Goal: Information Seeking & Learning: Learn about a topic

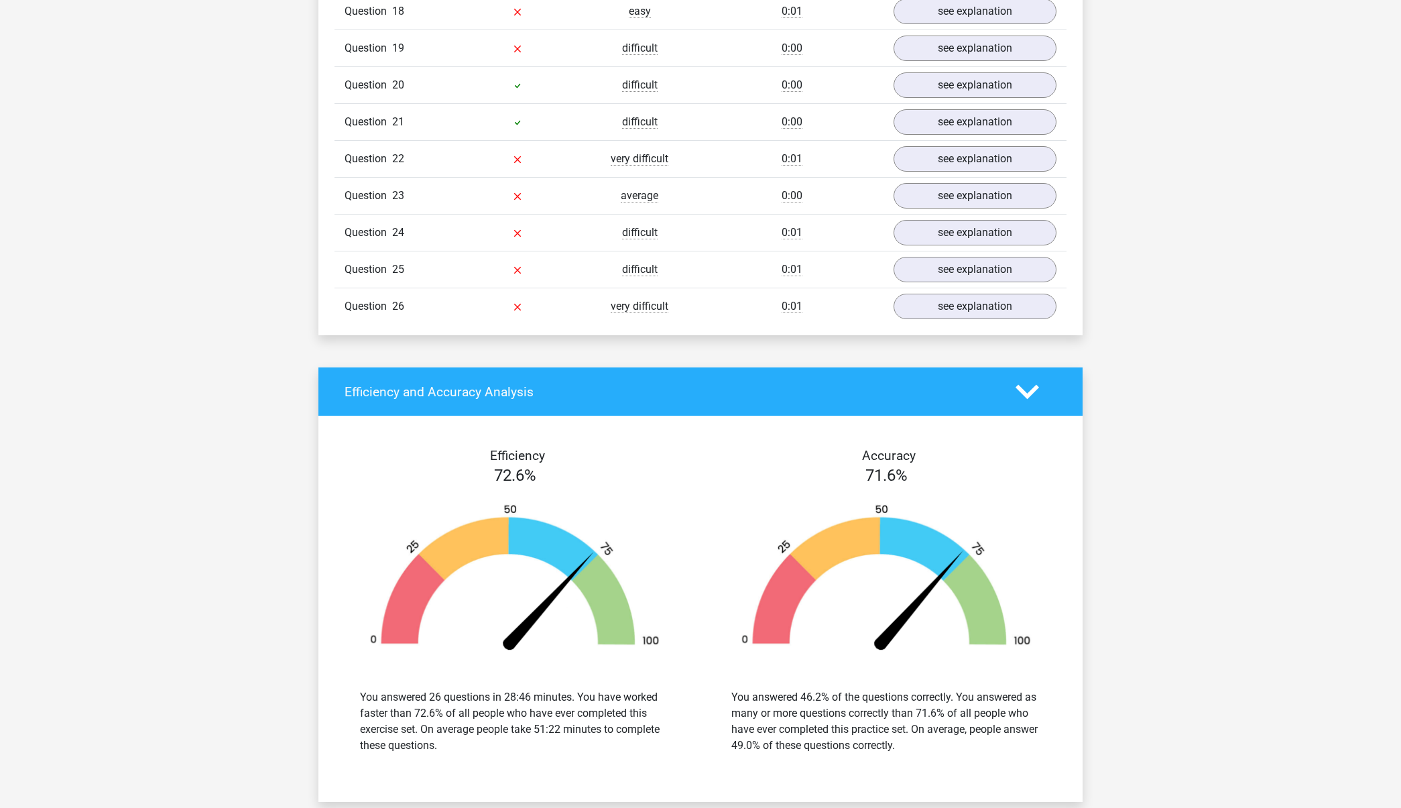
scroll to position [5857, 0]
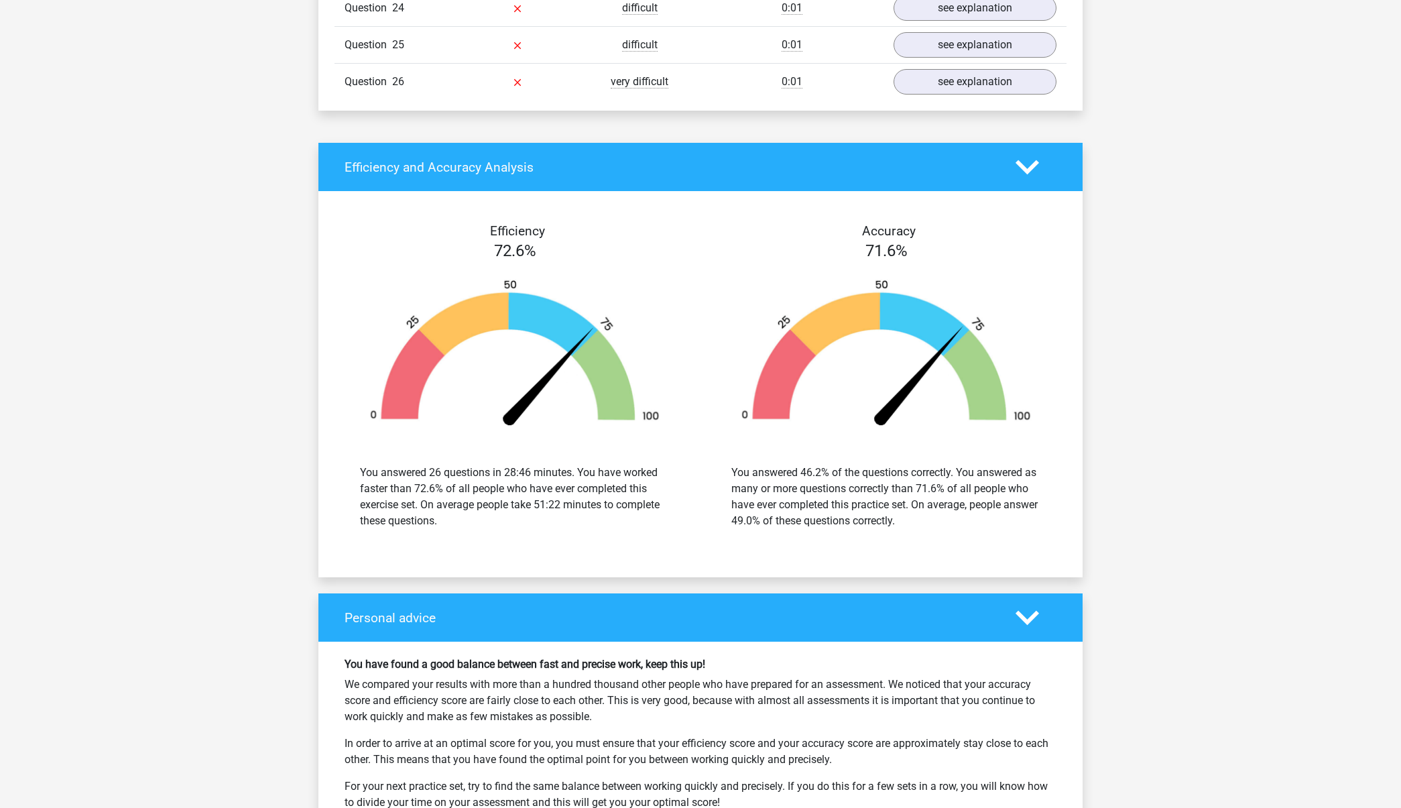
drag, startPoint x: 850, startPoint y: 546, endPoint x: 767, endPoint y: 522, distance: 86.6
click at [767, 522] on div "Efficiency 72.6% You answered 26 questions in 28:46 minutes. You have worked fa…" at bounding box center [700, 384] width 764 height 354
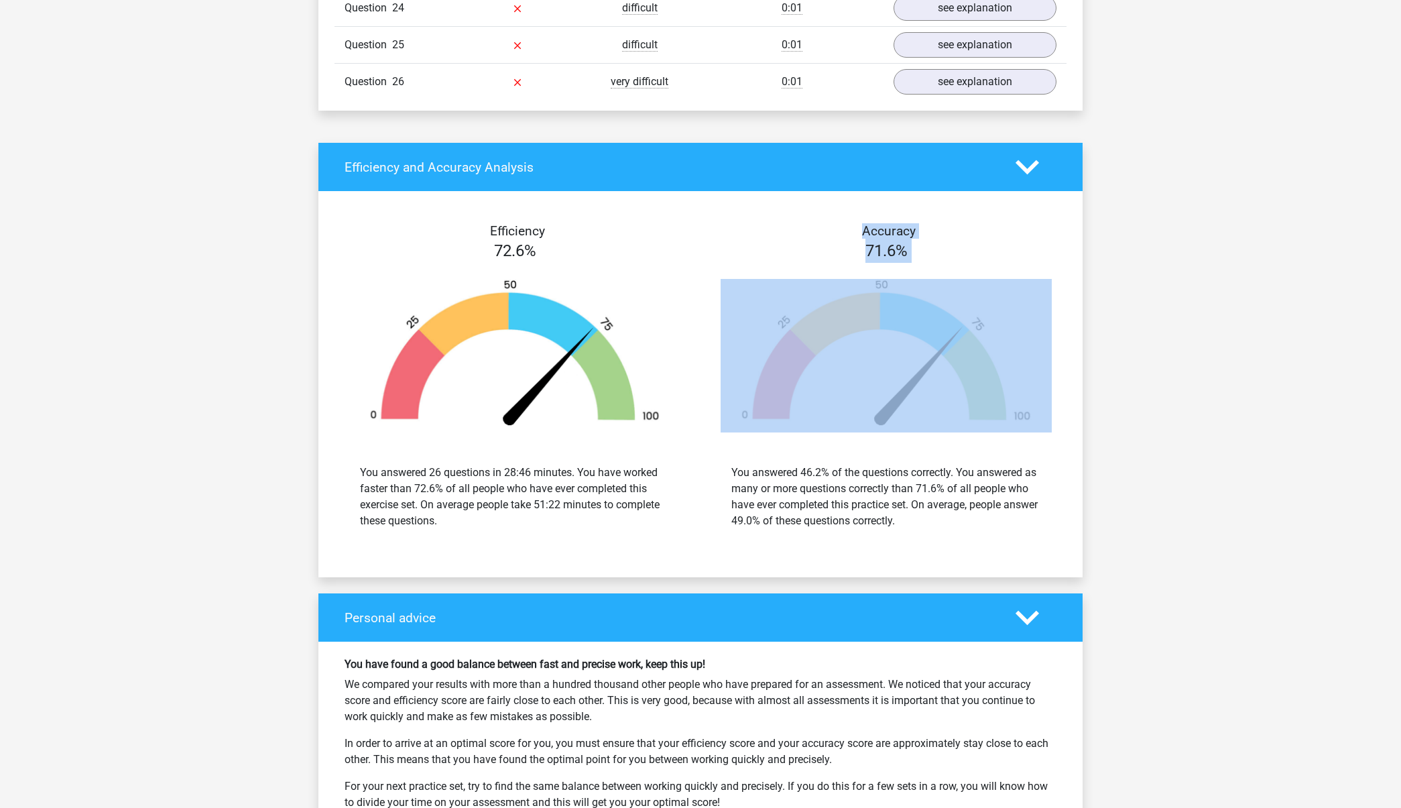
drag, startPoint x: 893, startPoint y: 211, endPoint x: 1034, endPoint y: 375, distance: 216.8
click at [1034, 375] on div "Efficiency 72.6% You answered 26 questions in 28:46 minutes. You have worked fa…" at bounding box center [700, 384] width 744 height 386
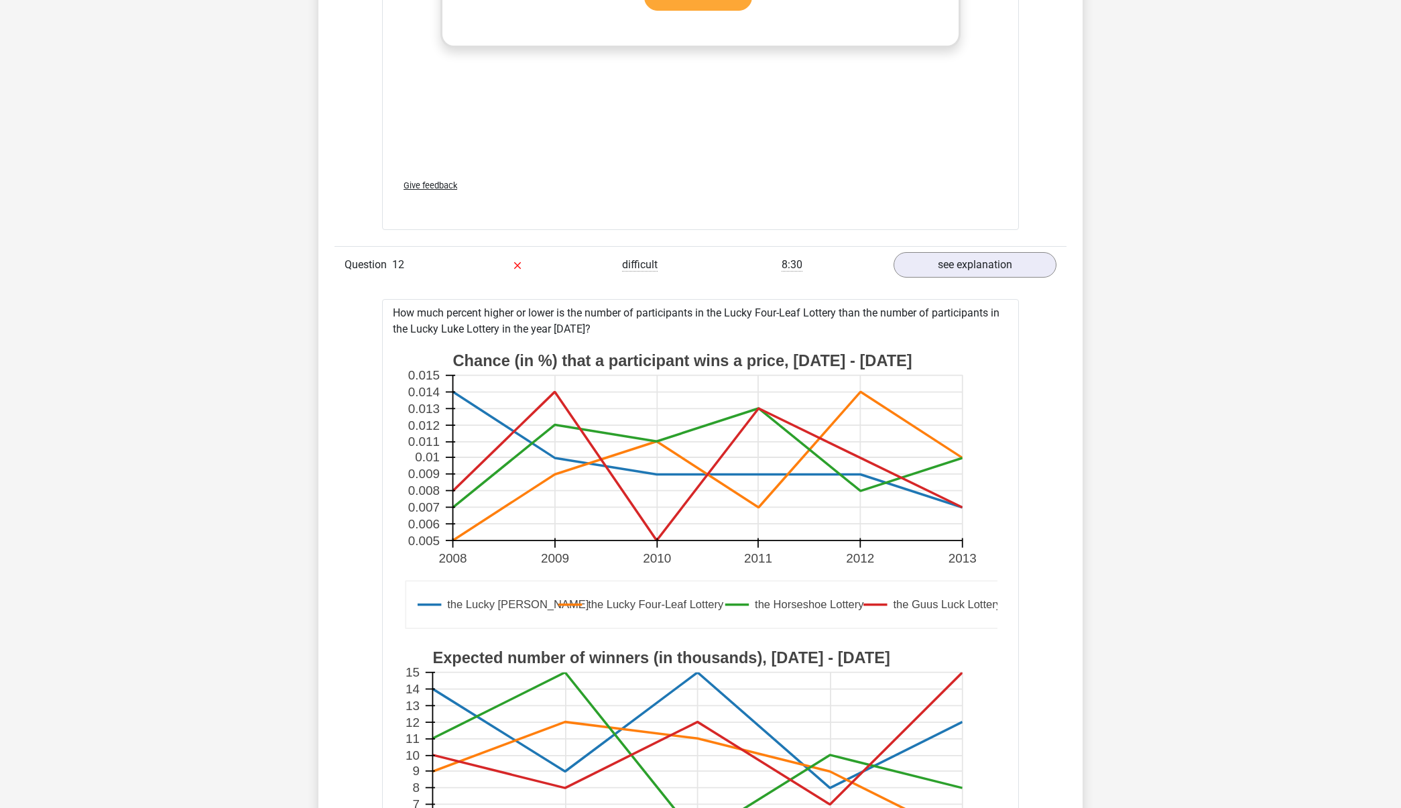
scroll to position [3817, 0]
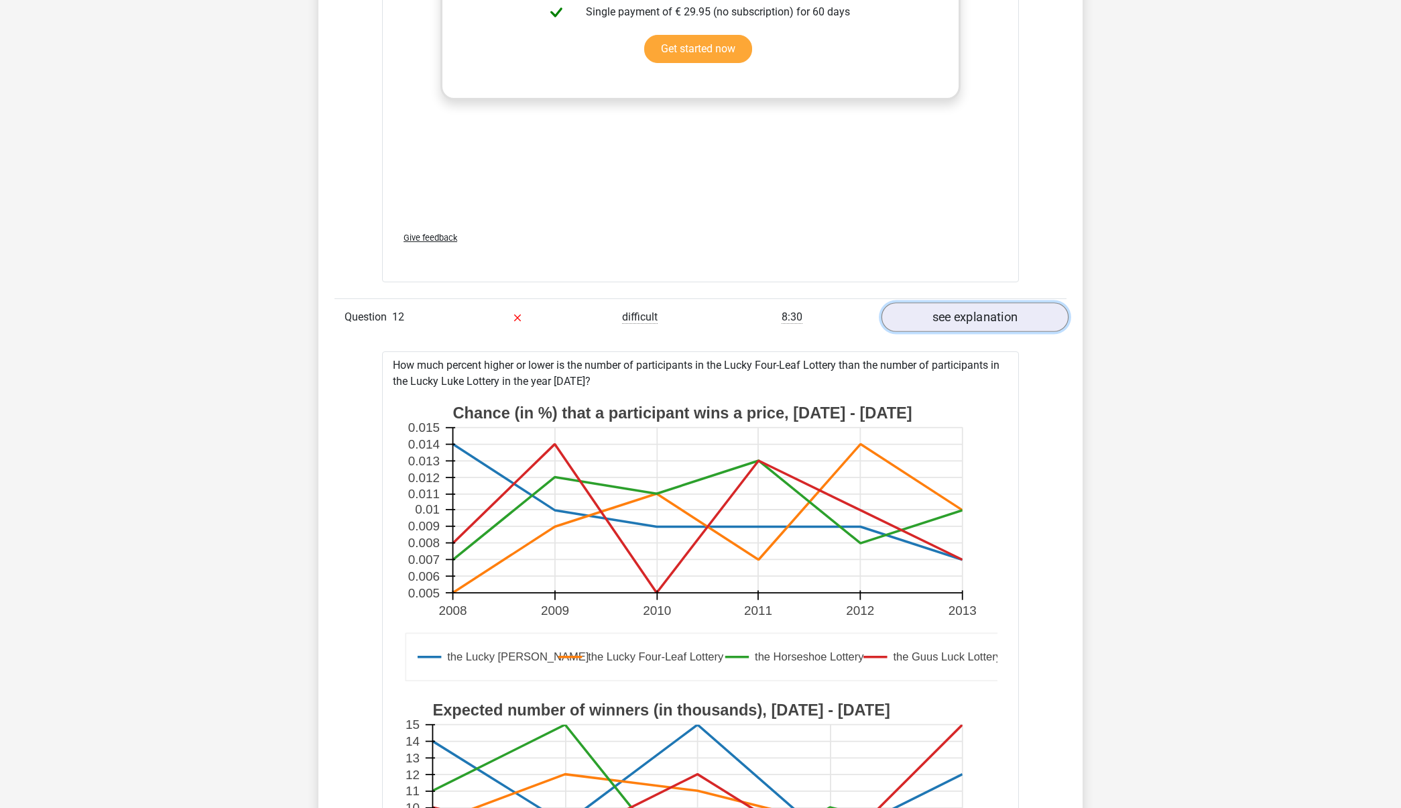
click at [986, 319] on link "see explanation" at bounding box center [975, 316] width 187 height 29
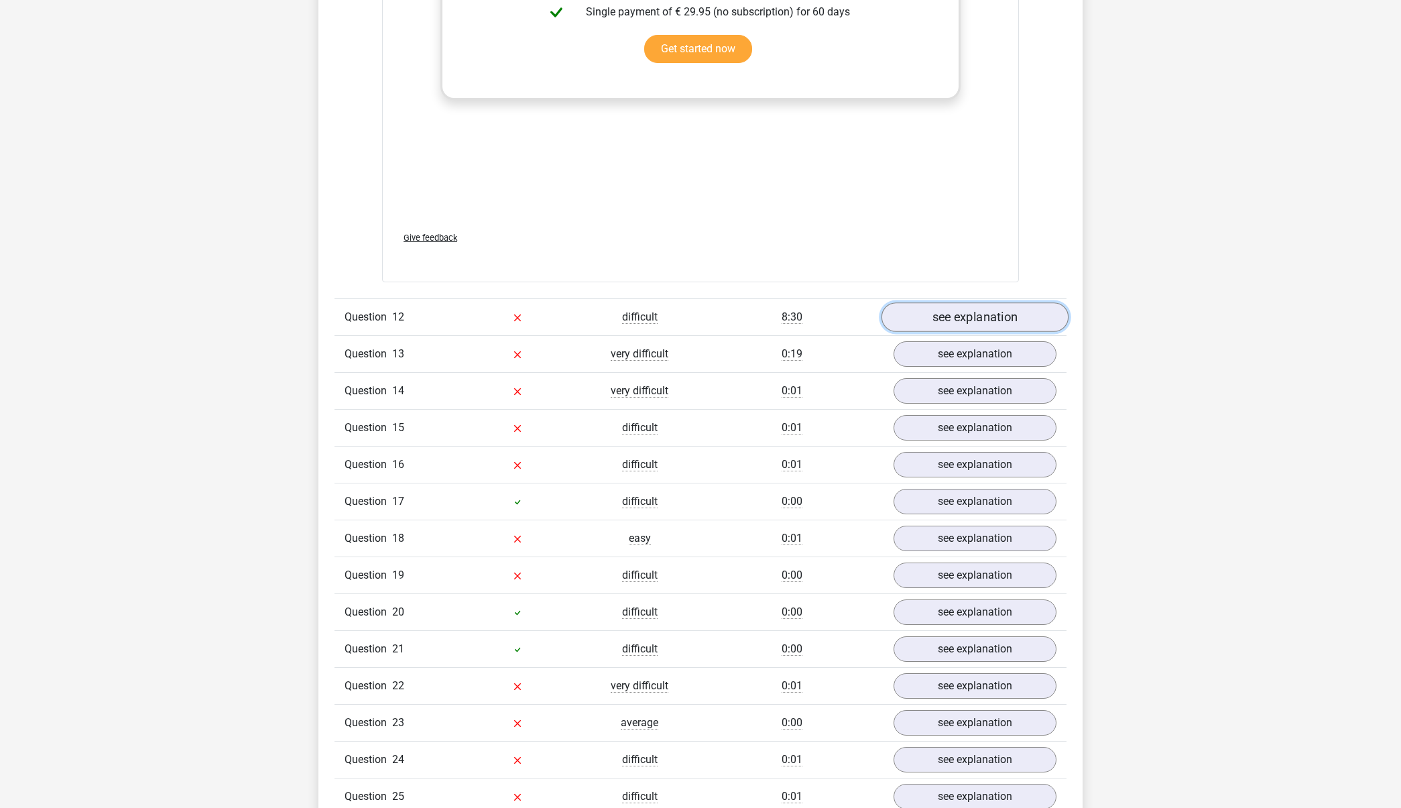
click at [988, 308] on link "see explanation" at bounding box center [975, 316] width 187 height 29
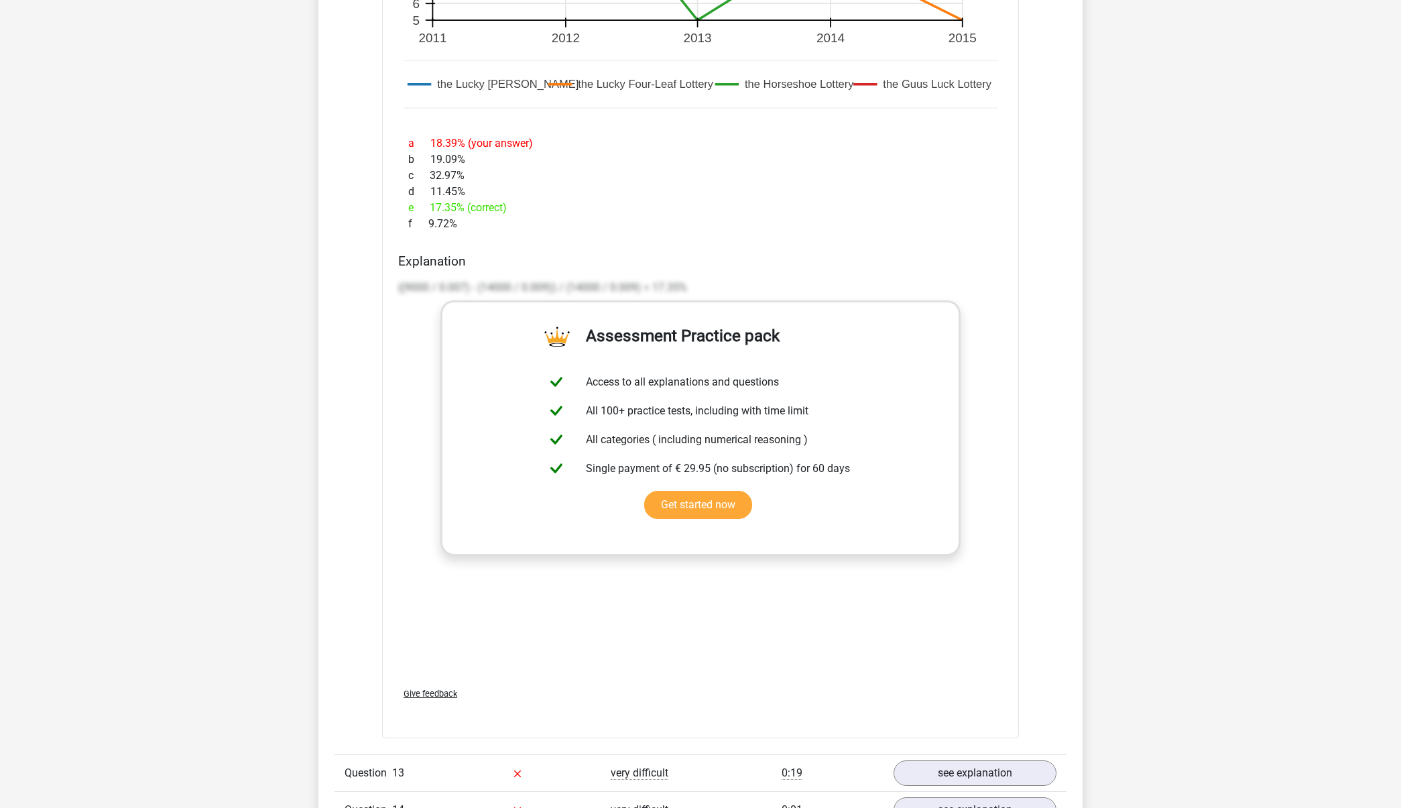
scroll to position [4883, 0]
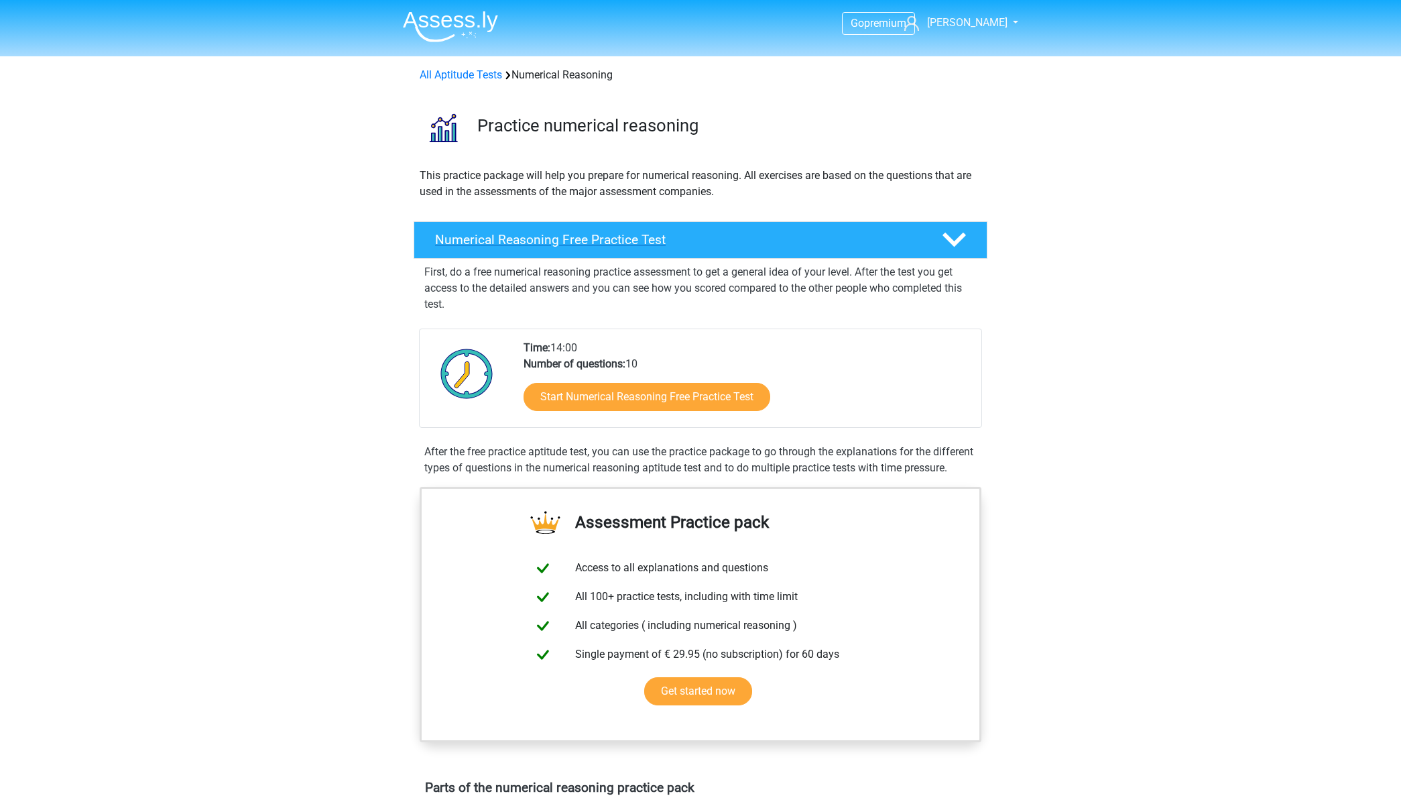
click at [541, 245] on h4 "Numerical Reasoning Free Practice Test" at bounding box center [677, 239] width 485 height 15
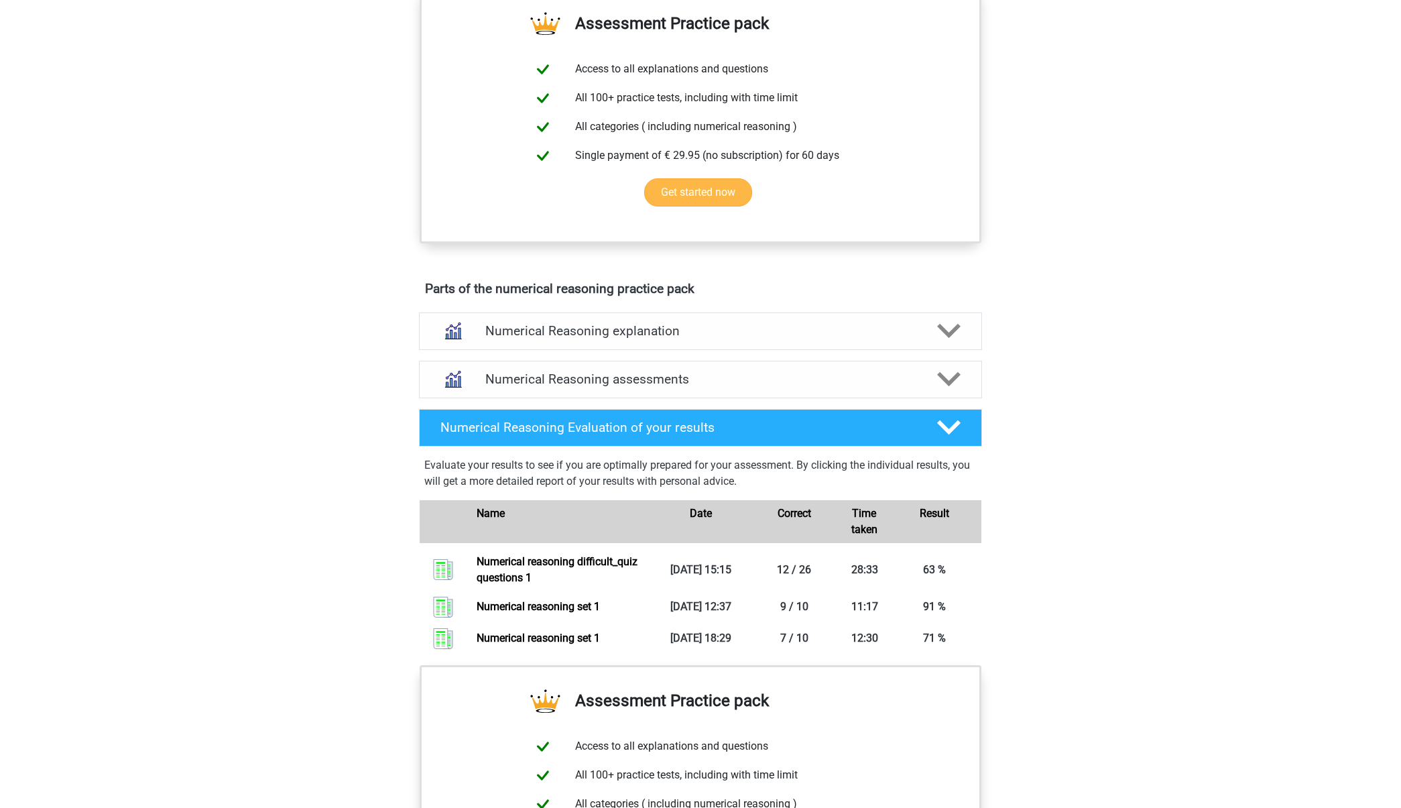
scroll to position [384, 0]
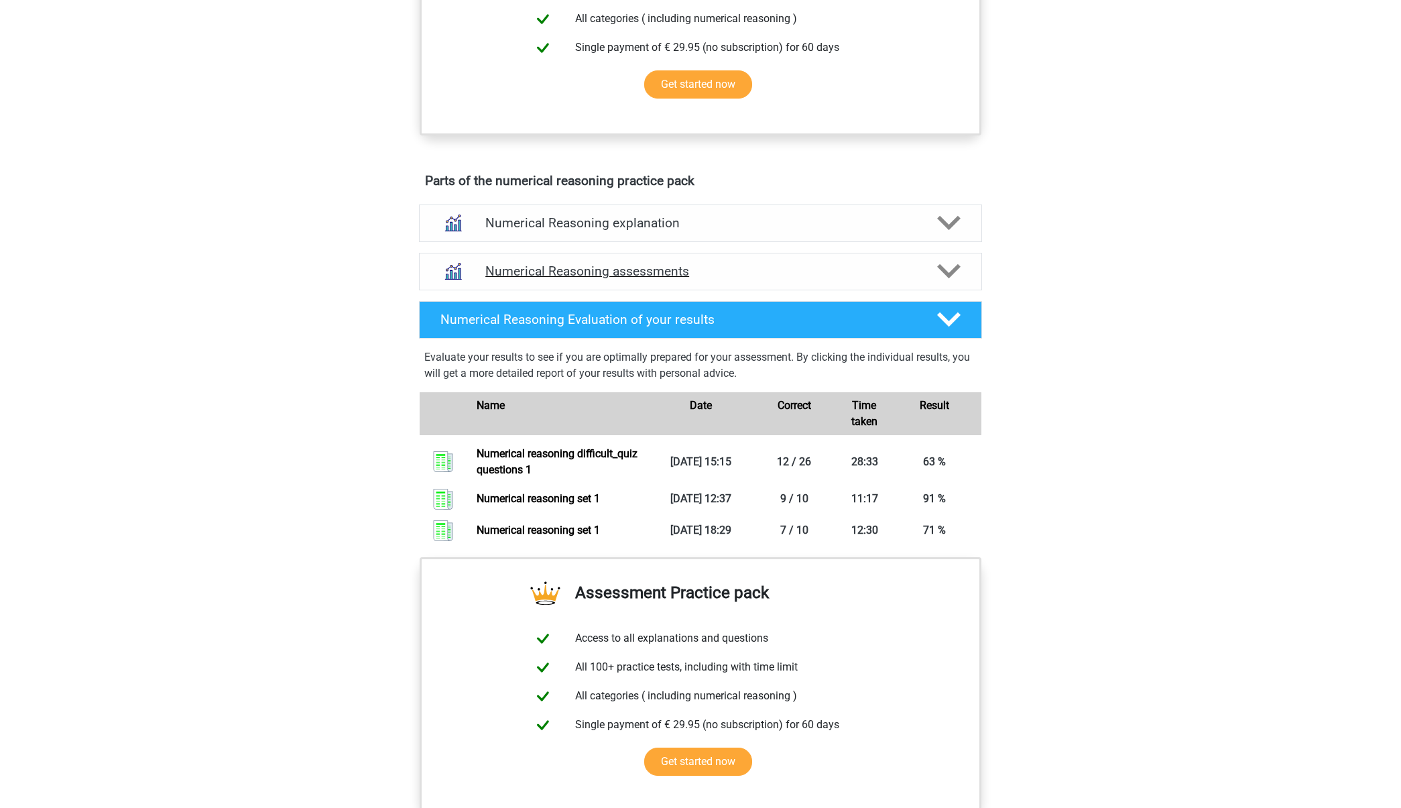
click at [543, 259] on div "Numerical Reasoning assessments" at bounding box center [700, 272] width 563 height 38
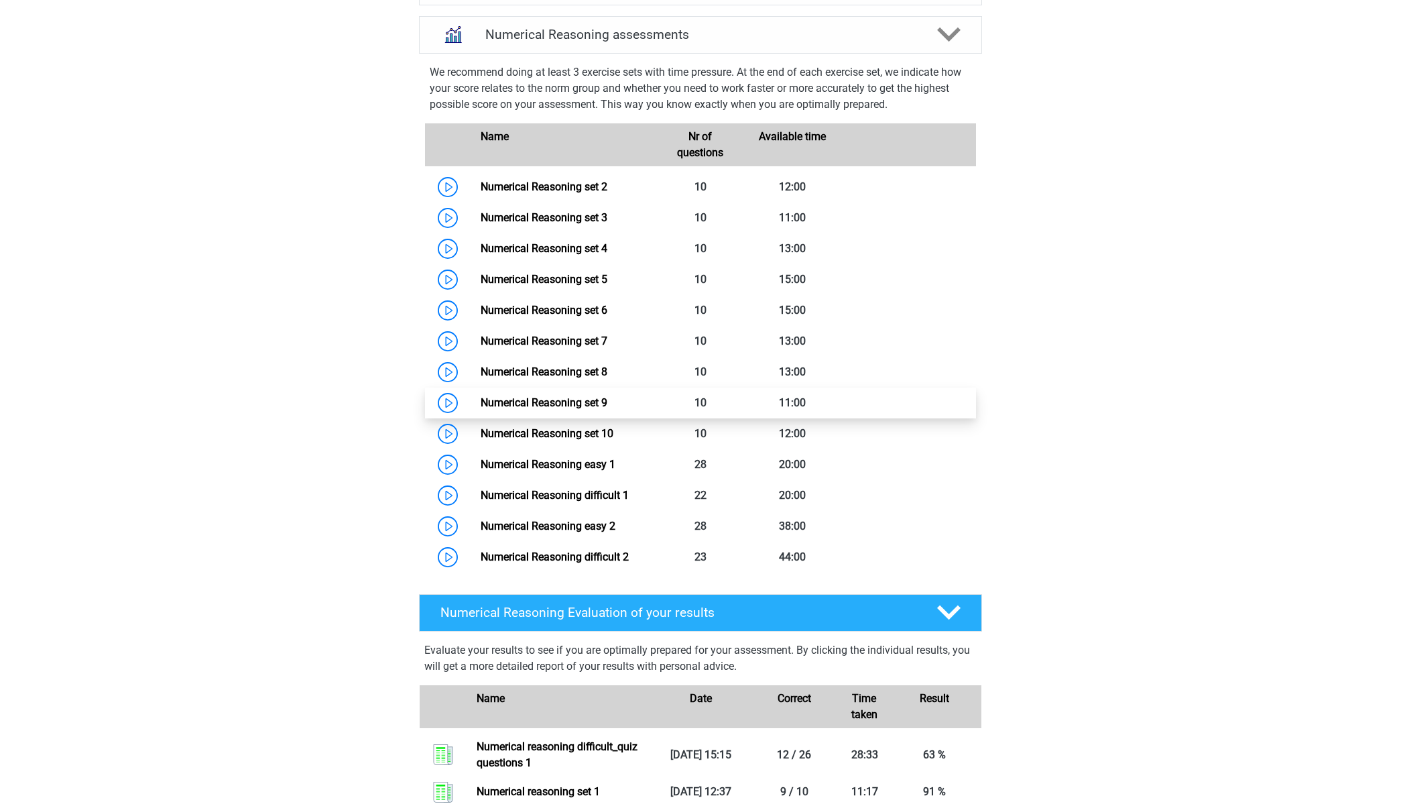
scroll to position [522, 0]
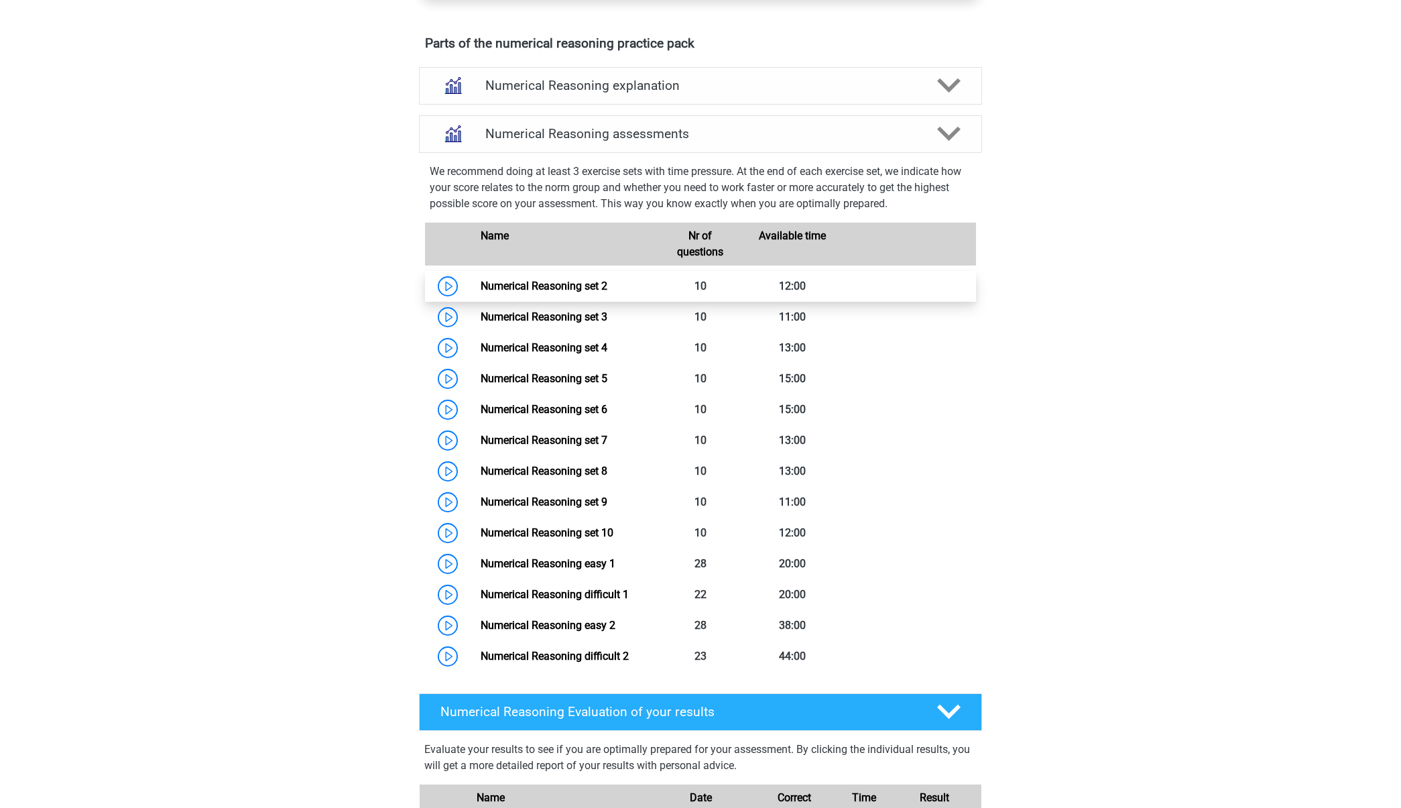
click at [481, 292] on link "Numerical Reasoning set 2" at bounding box center [544, 286] width 127 height 13
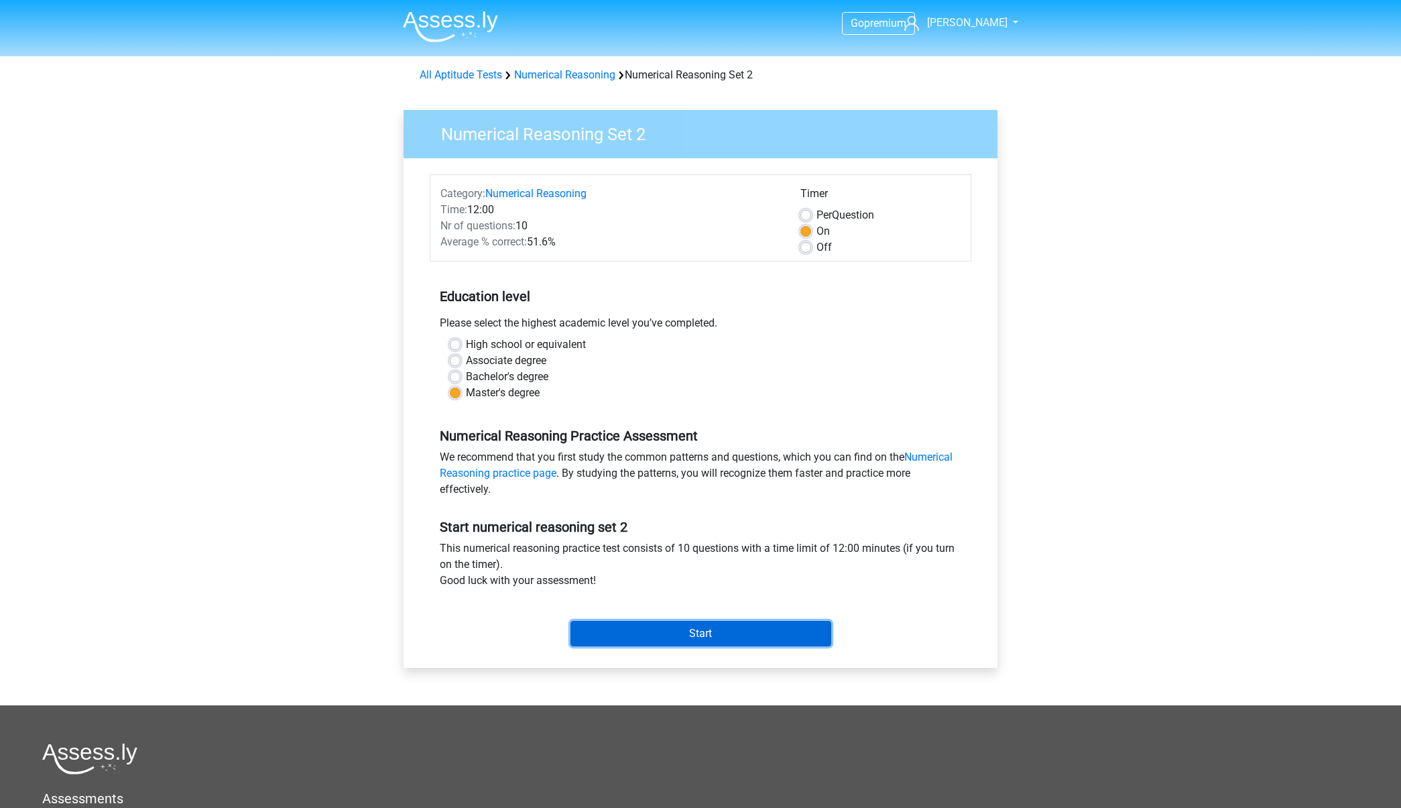
click at [689, 642] on input "Start" at bounding box center [701, 633] width 261 height 25
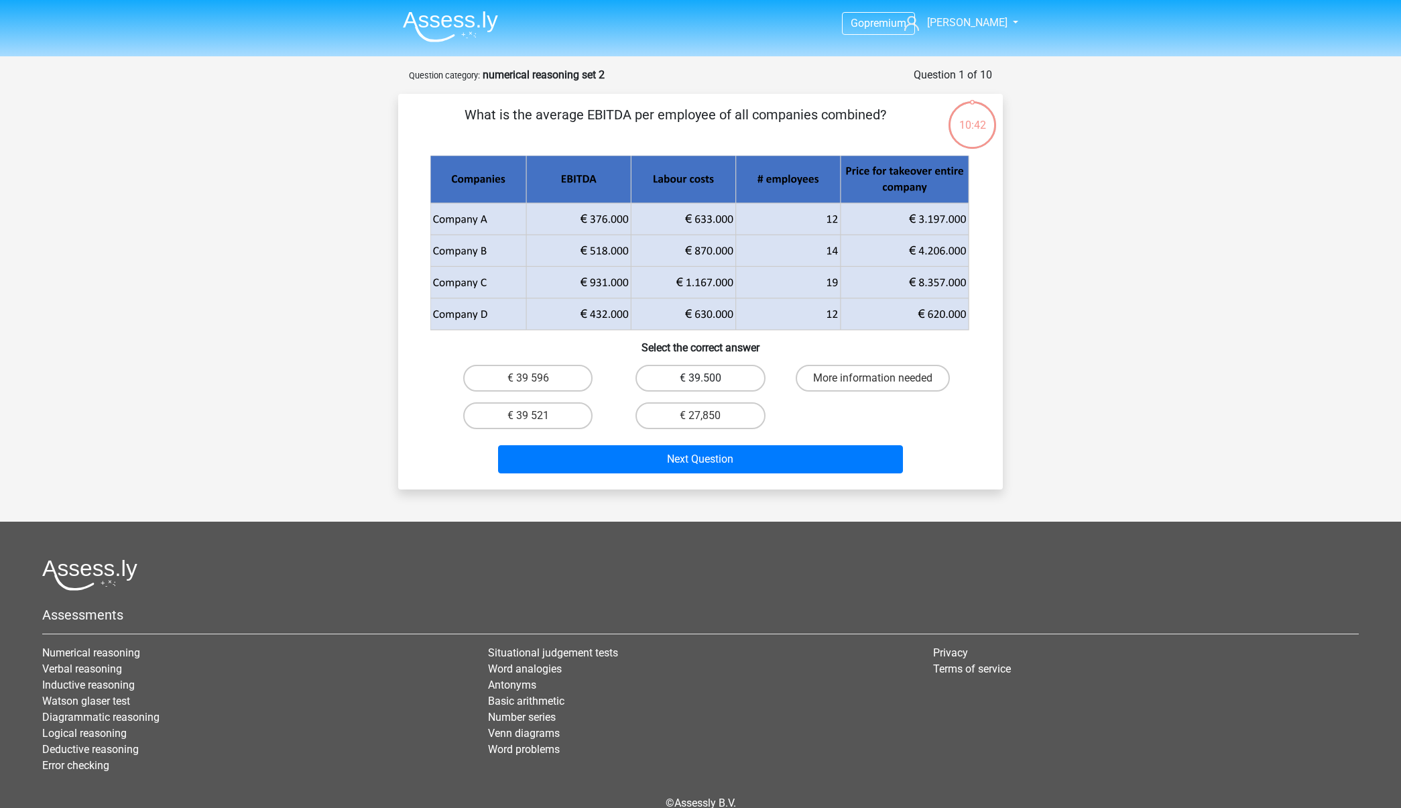
click at [678, 383] on label "€ 39.500" at bounding box center [700, 378] width 129 height 27
click at [701, 383] on input "€ 39.500" at bounding box center [705, 382] width 9 height 9
radio input "true"
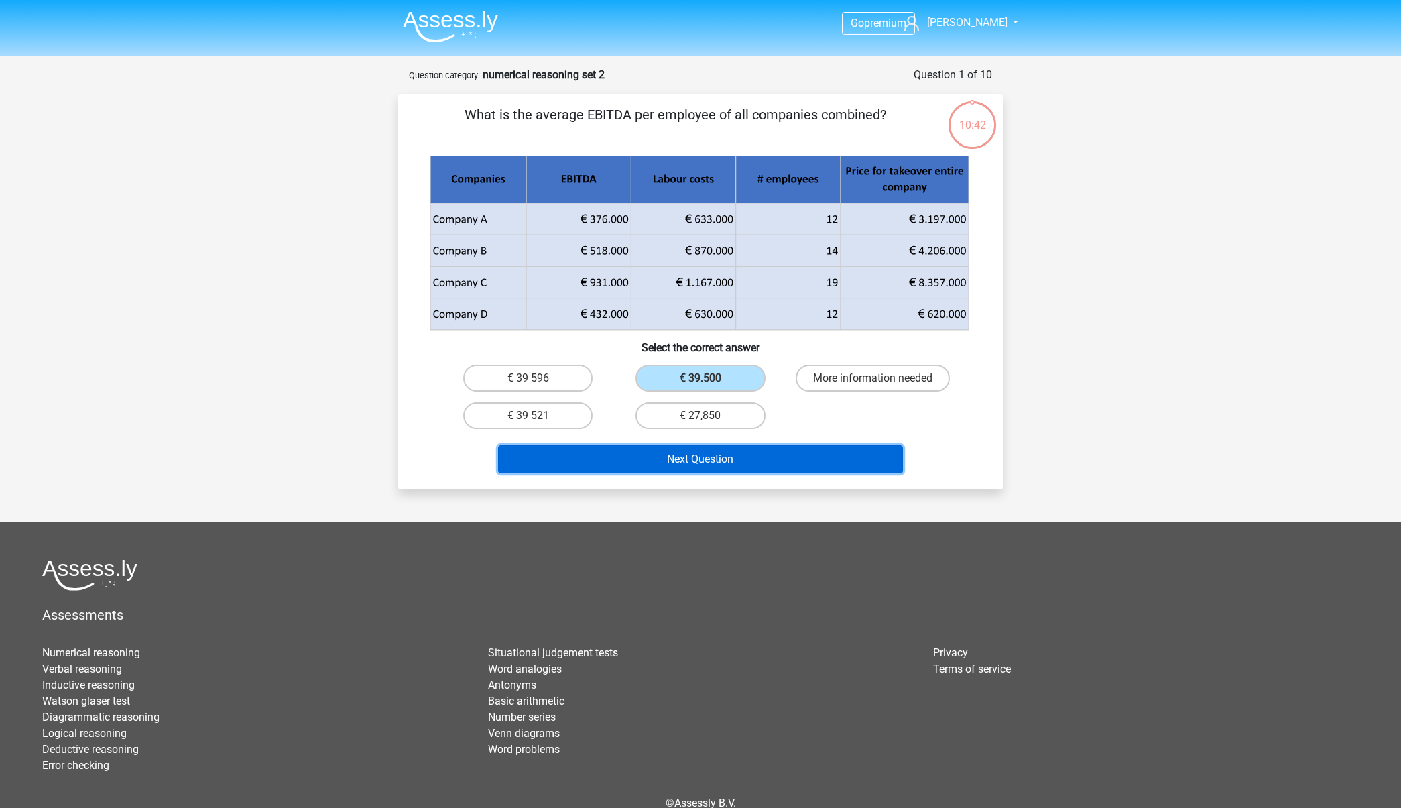
click at [667, 459] on button "Next Question" at bounding box center [701, 459] width 406 height 28
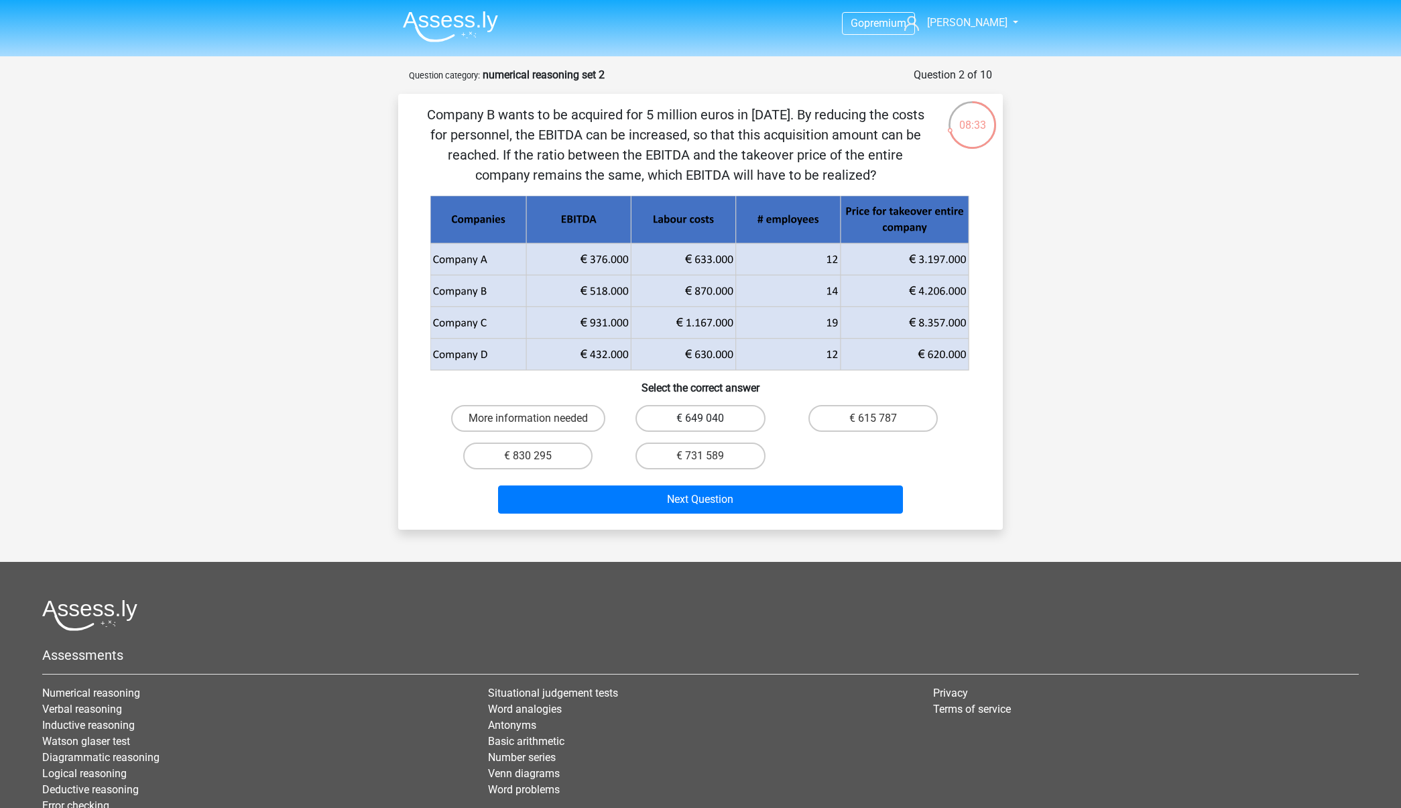
click at [751, 421] on label "€ 649 040" at bounding box center [700, 418] width 129 height 27
click at [709, 421] on input "€ 649 040" at bounding box center [705, 422] width 9 height 9
radio input "true"
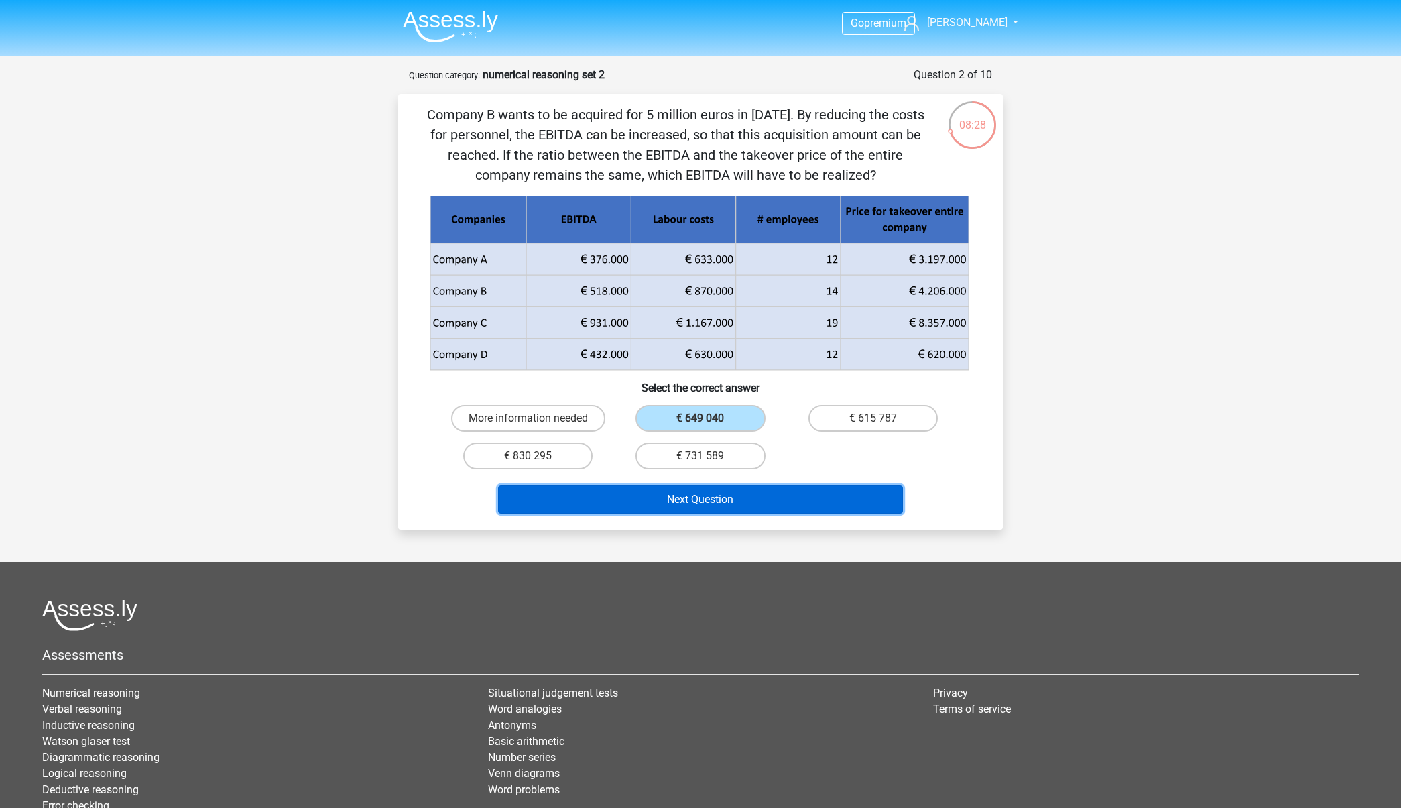
click at [776, 489] on button "Next Question" at bounding box center [701, 499] width 406 height 28
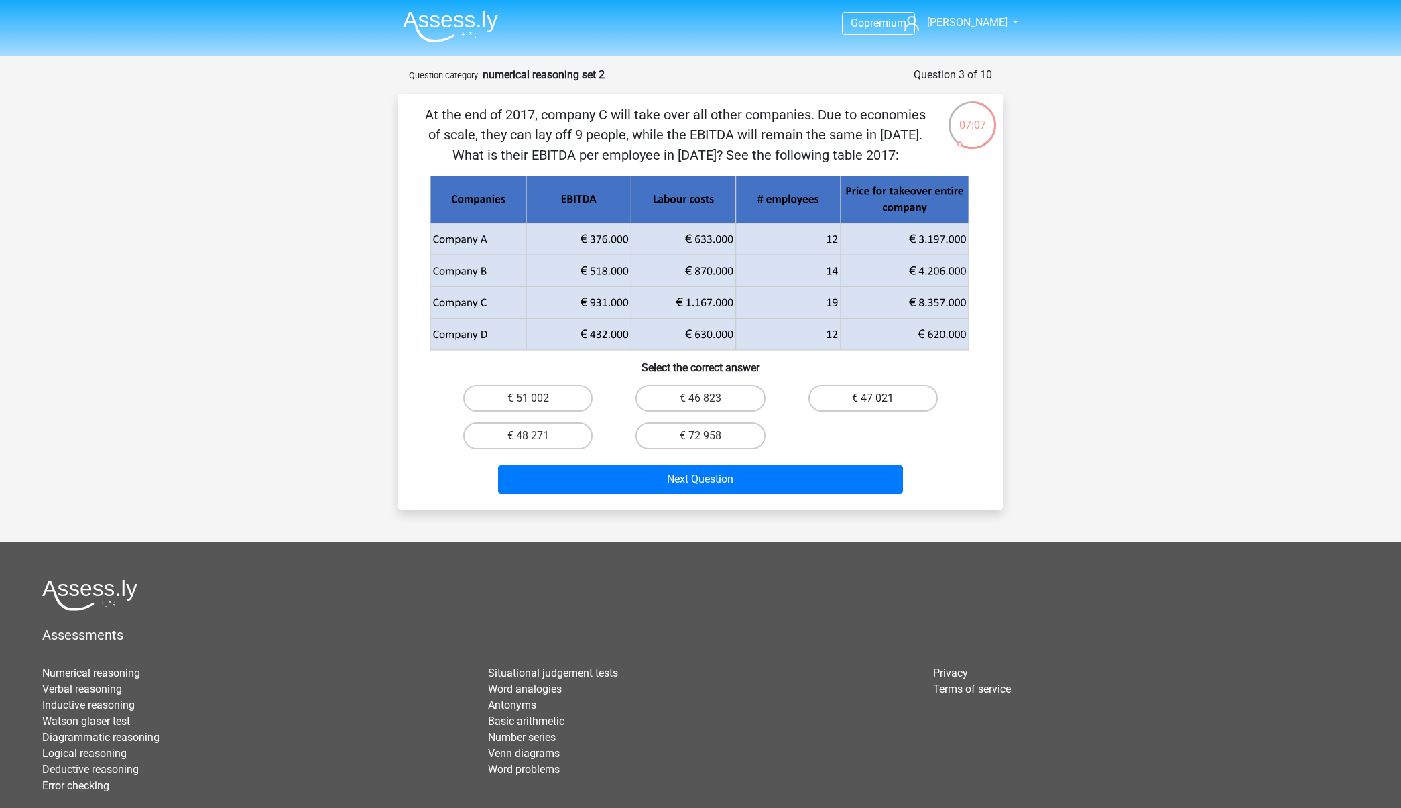
click at [867, 408] on label "€ 47 021" at bounding box center [873, 398] width 129 height 27
click at [873, 407] on input "€ 47 021" at bounding box center [877, 402] width 9 height 9
radio input "true"
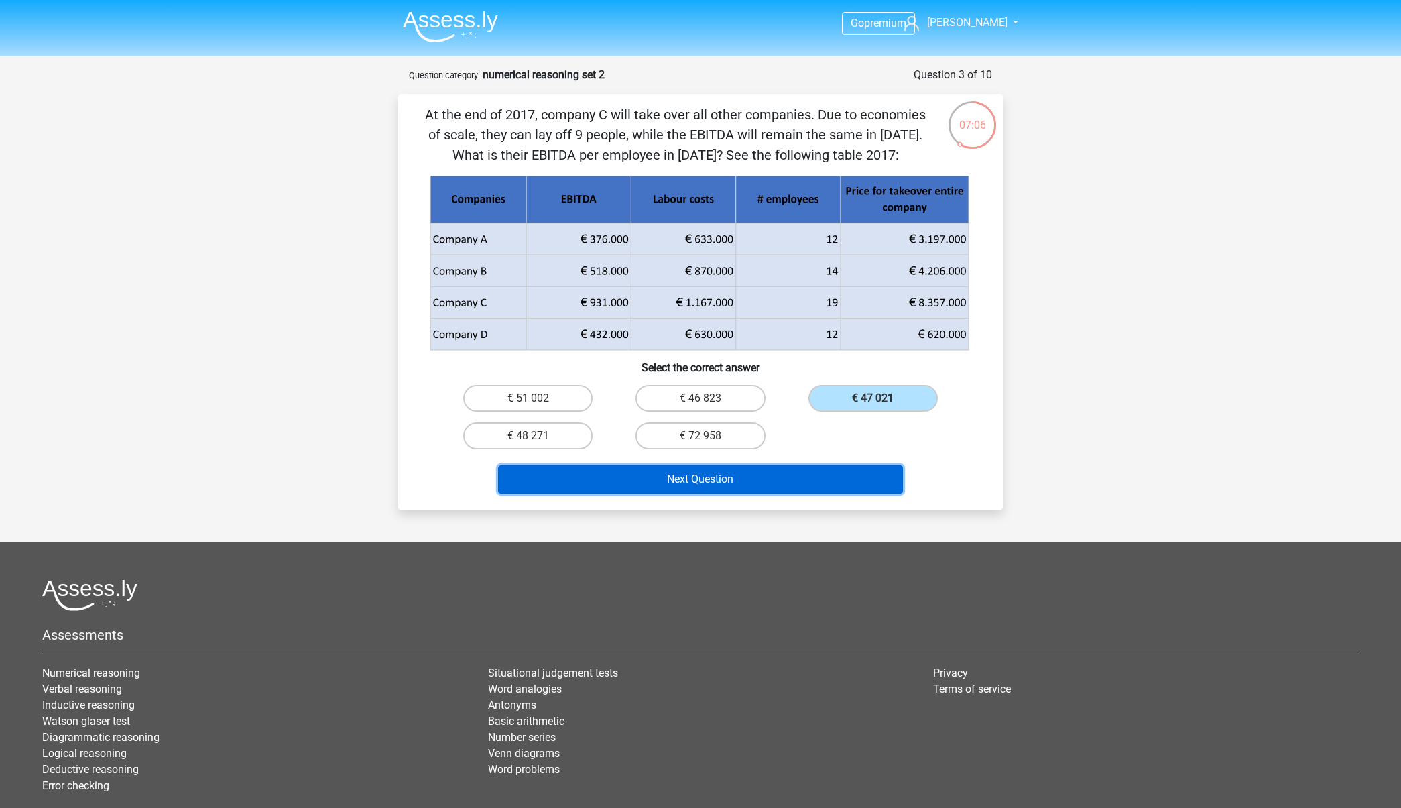
click at [845, 487] on button "Next Question" at bounding box center [701, 479] width 406 height 28
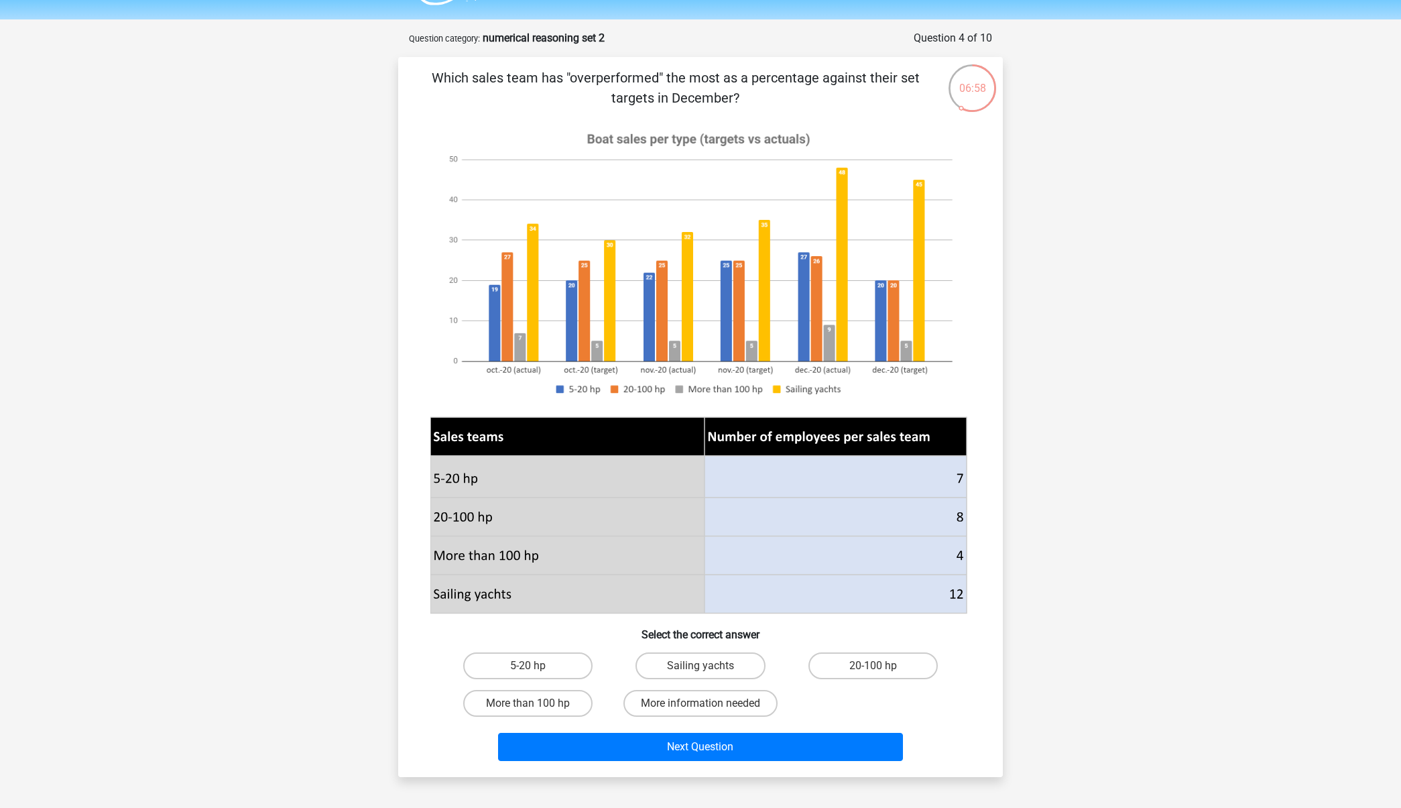
scroll to position [52, 0]
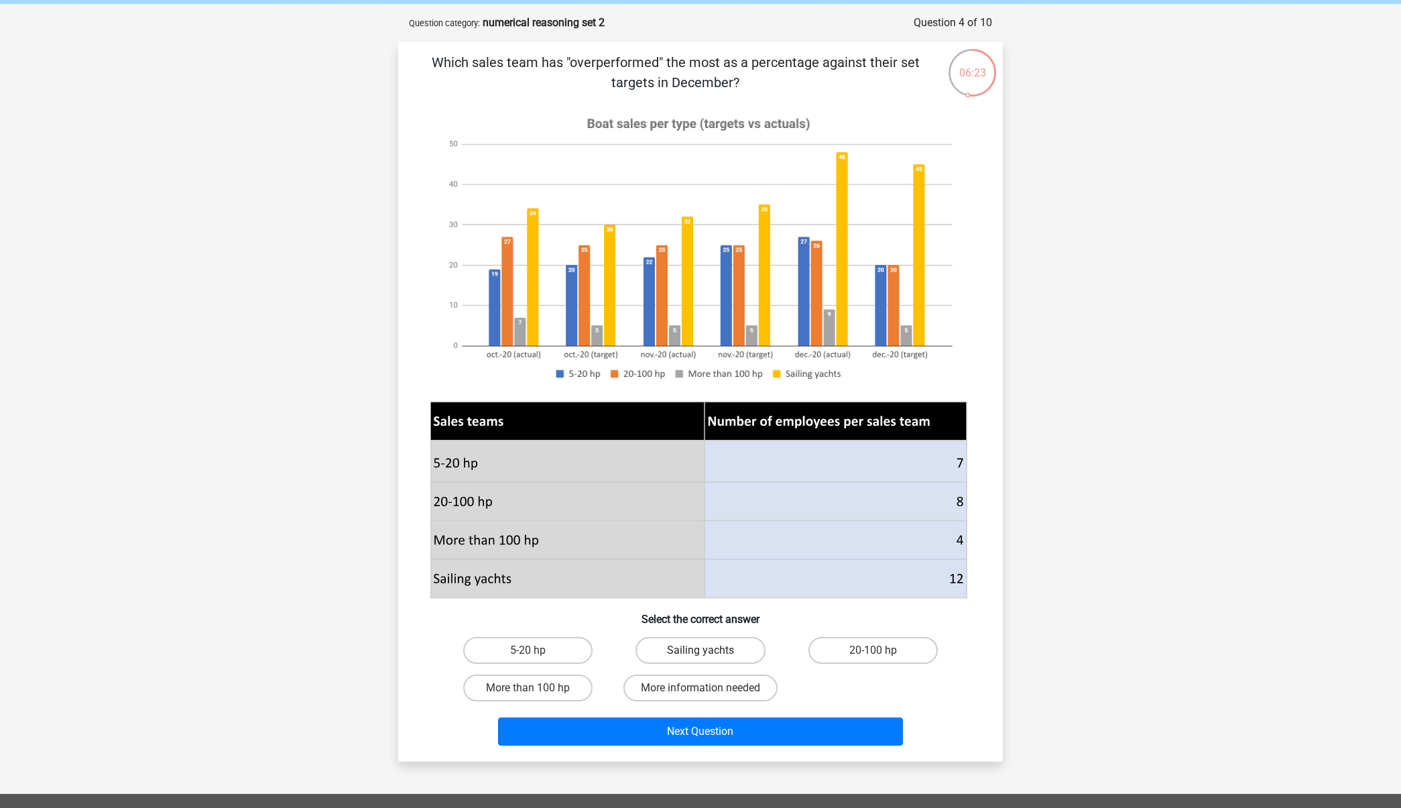
click at [718, 656] on label "Sailing yachts" at bounding box center [700, 650] width 129 height 27
click at [709, 656] on input "Sailing yachts" at bounding box center [705, 654] width 9 height 9
radio input "true"
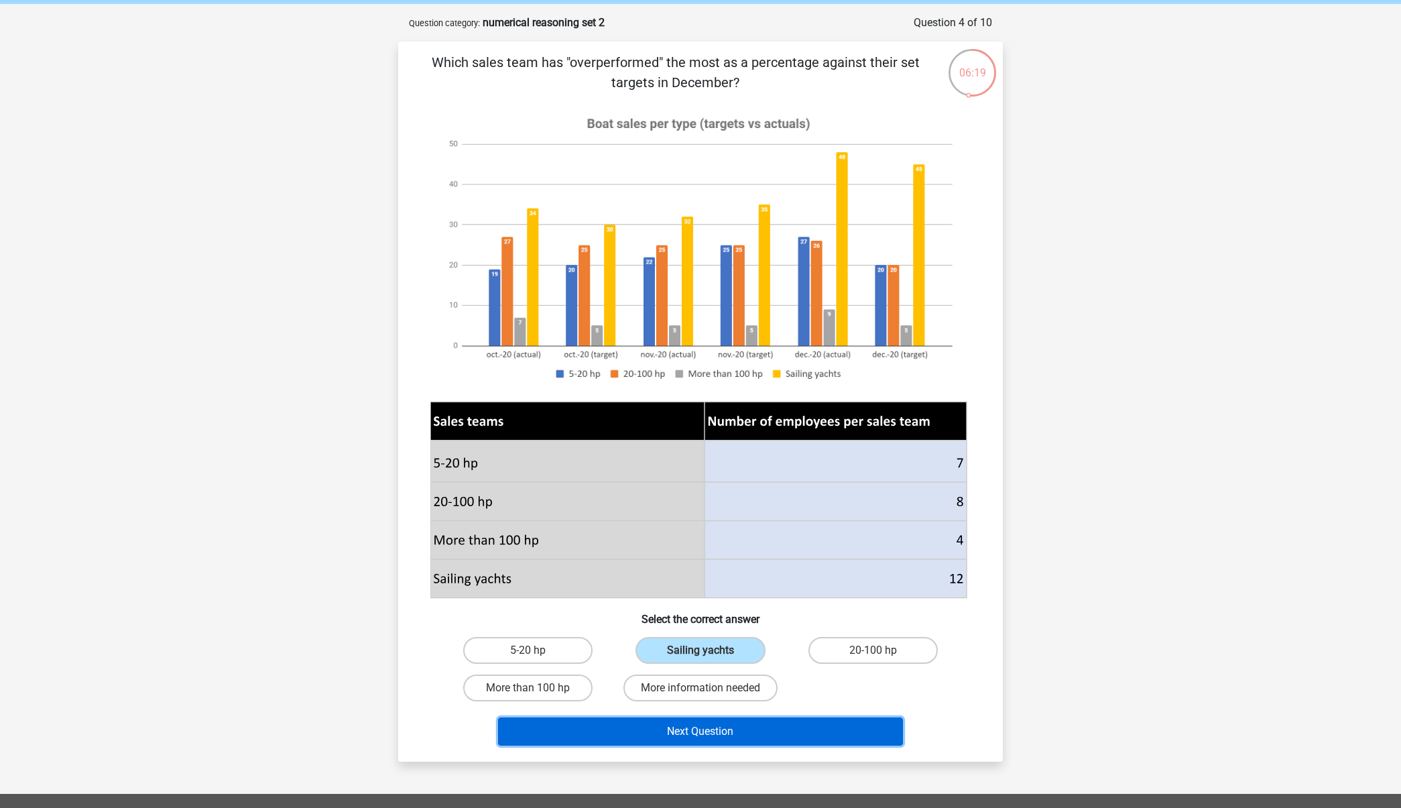
click at [762, 739] on button "Next Question" at bounding box center [701, 731] width 406 height 28
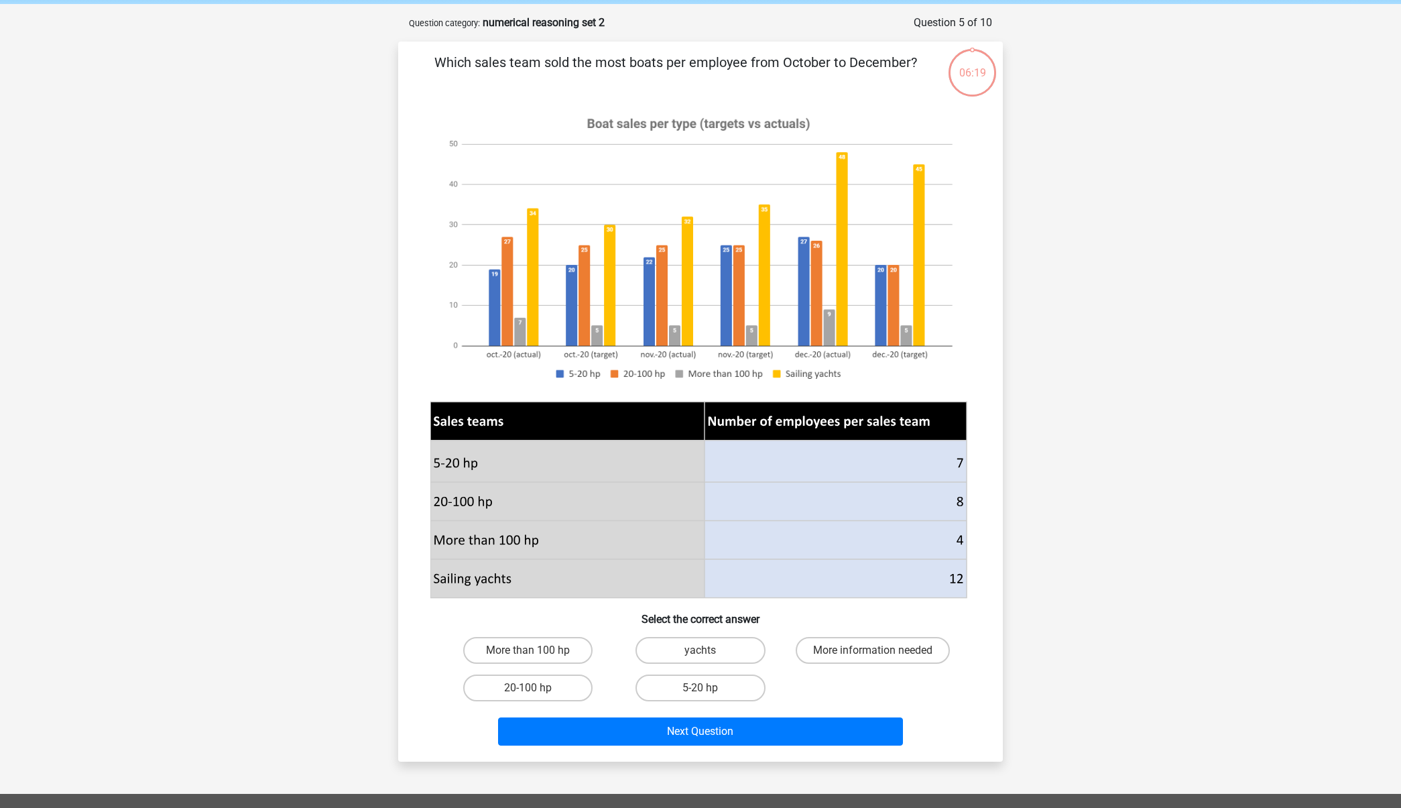
scroll to position [67, 0]
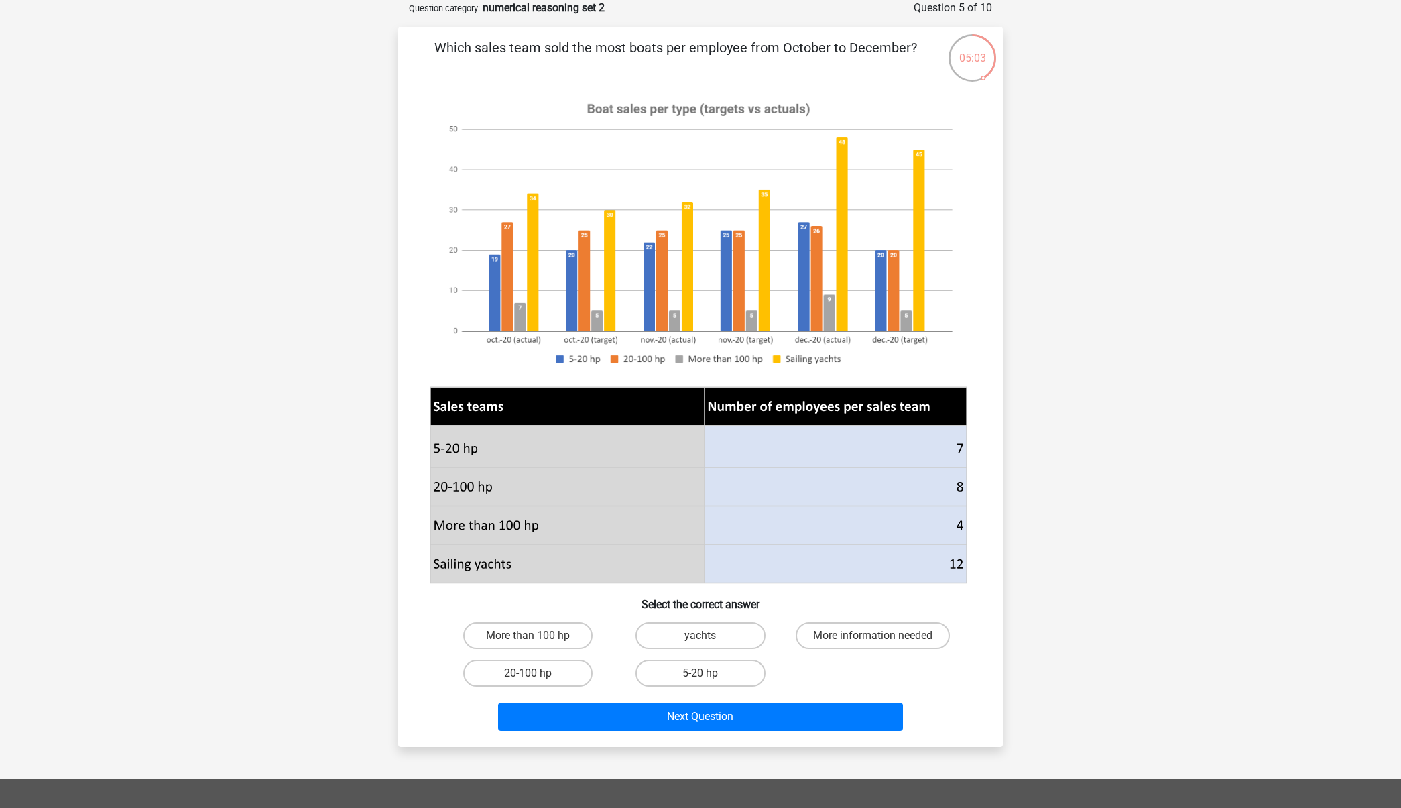
drag, startPoint x: 473, startPoint y: 503, endPoint x: 572, endPoint y: 500, distance: 98.6
click at [572, 500] on icon at bounding box center [567, 486] width 274 height 39
click at [548, 672] on label "20-100 hp" at bounding box center [527, 673] width 129 height 27
click at [537, 673] on input "20-100 hp" at bounding box center [532, 677] width 9 height 9
radio input "true"
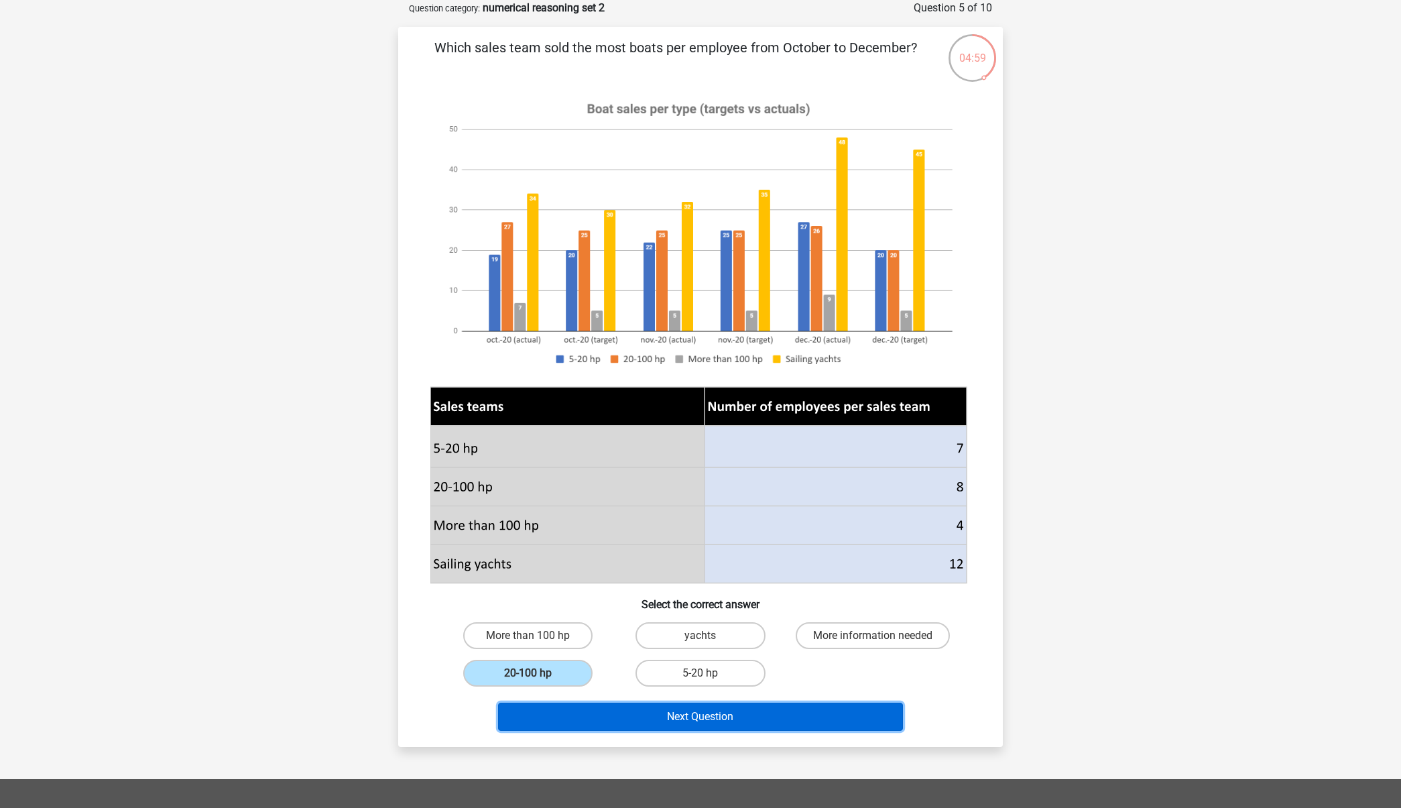
click at [642, 721] on button "Next Question" at bounding box center [701, 717] width 406 height 28
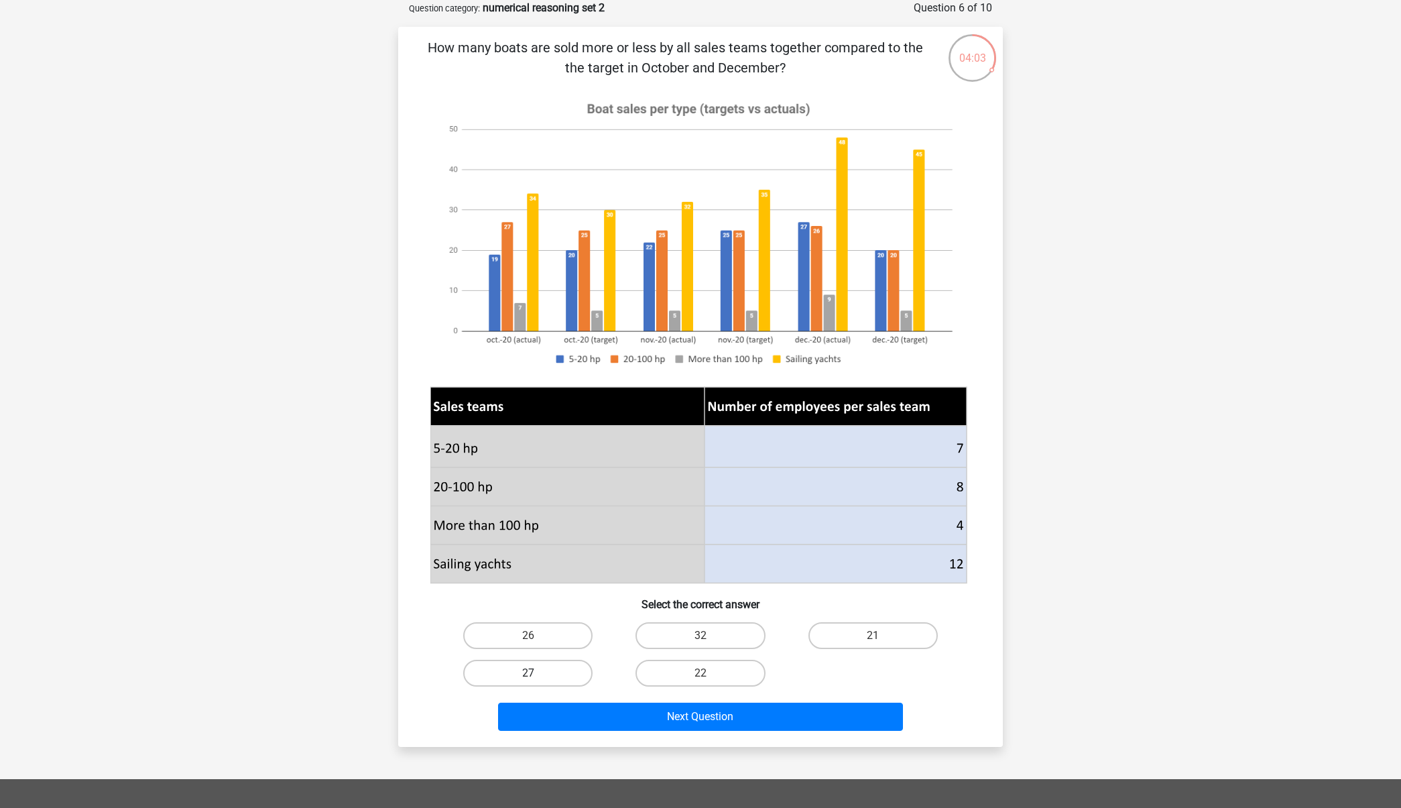
click at [519, 674] on label "27" at bounding box center [527, 673] width 129 height 27
click at [528, 674] on input "27" at bounding box center [532, 677] width 9 height 9
radio input "true"
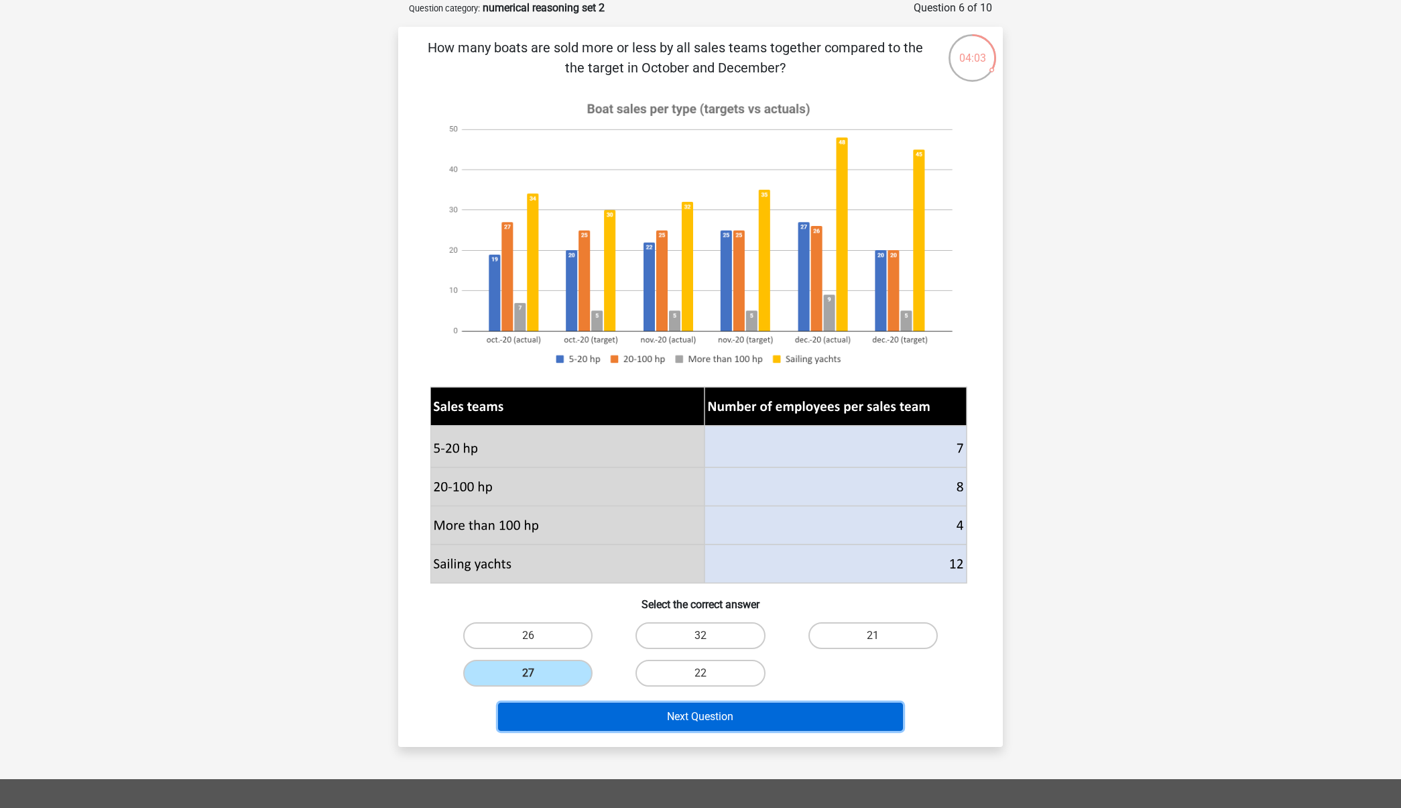
click at [601, 714] on button "Next Question" at bounding box center [701, 717] width 406 height 28
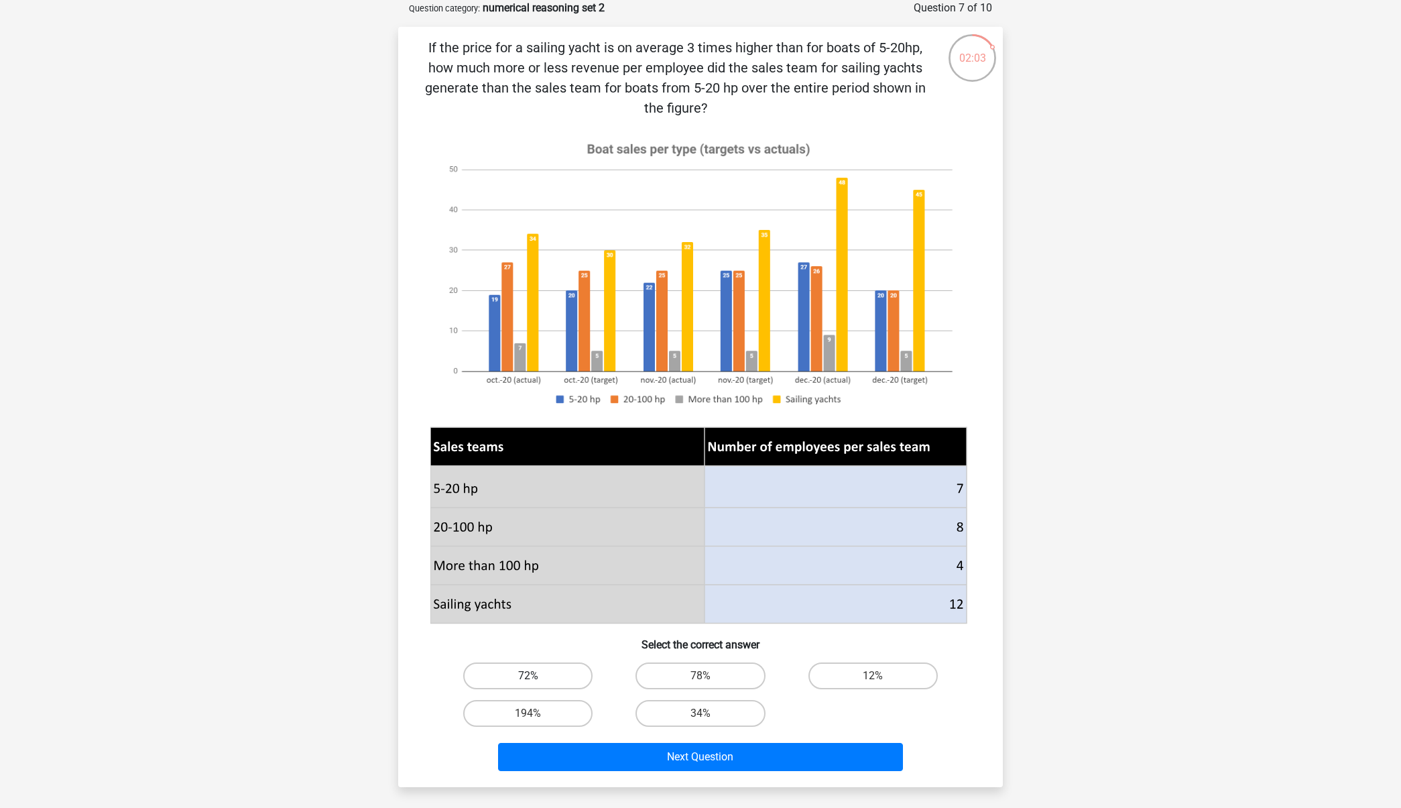
click at [546, 686] on label "72%" at bounding box center [527, 675] width 129 height 27
click at [537, 684] on input "72%" at bounding box center [532, 680] width 9 height 9
radio input "true"
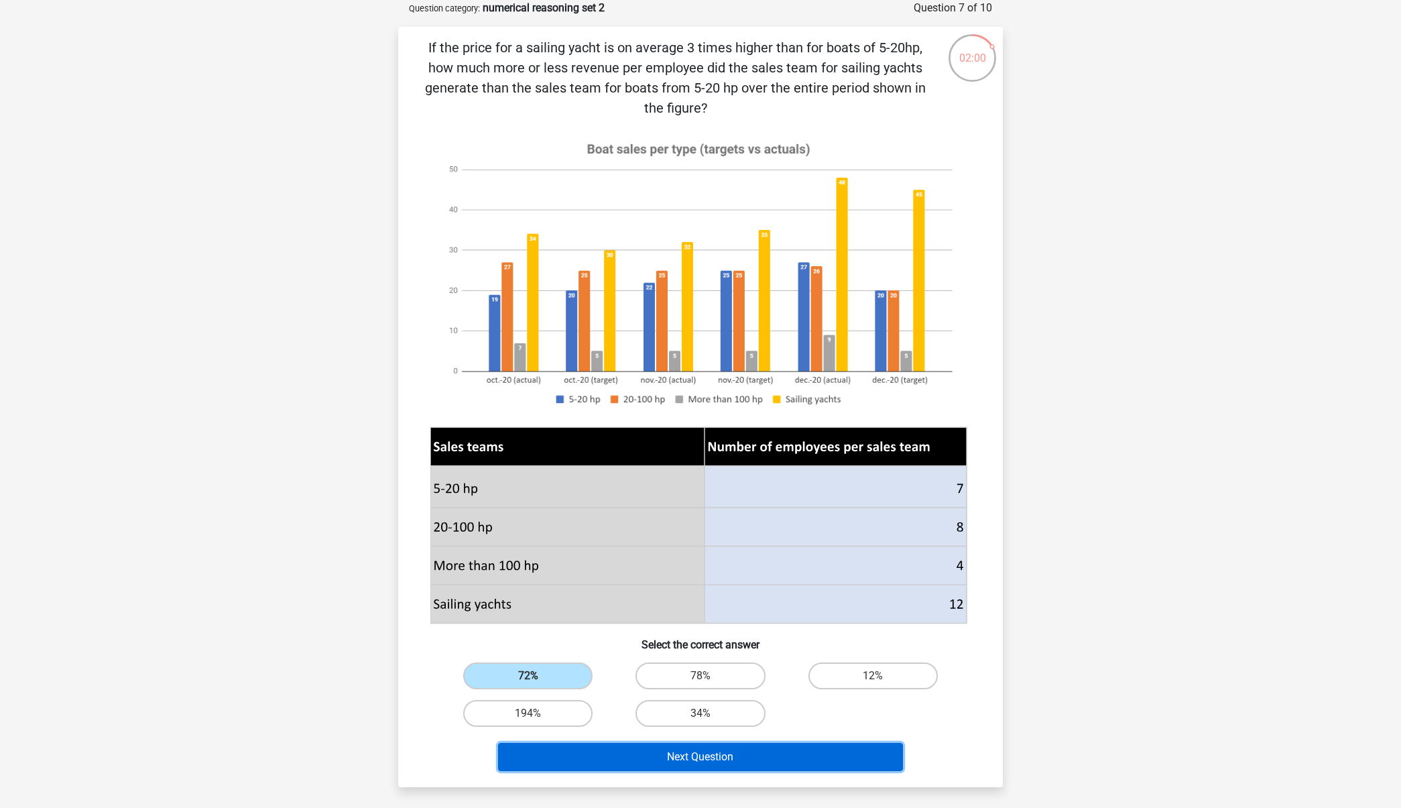
click at [640, 762] on button "Next Question" at bounding box center [701, 757] width 406 height 28
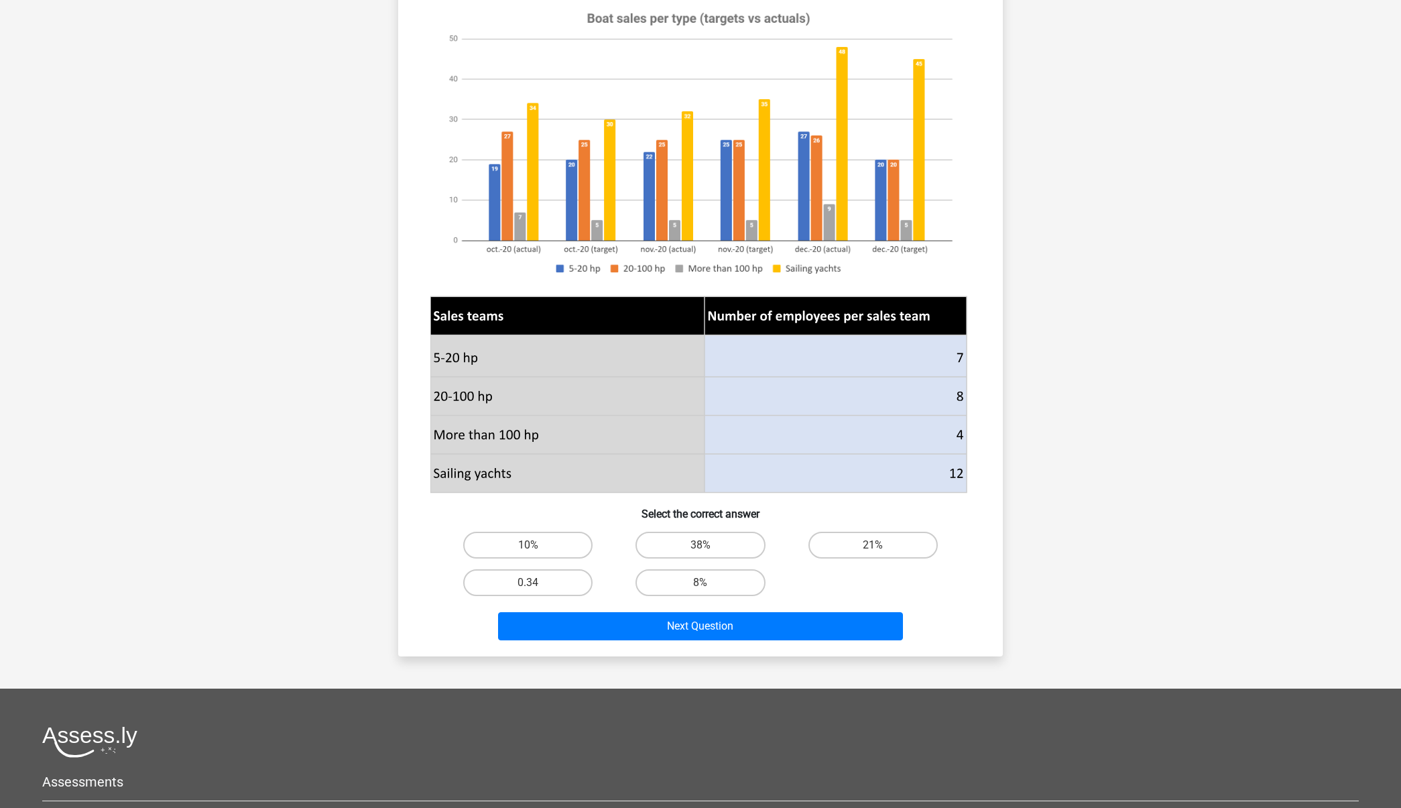
scroll to position [293, 0]
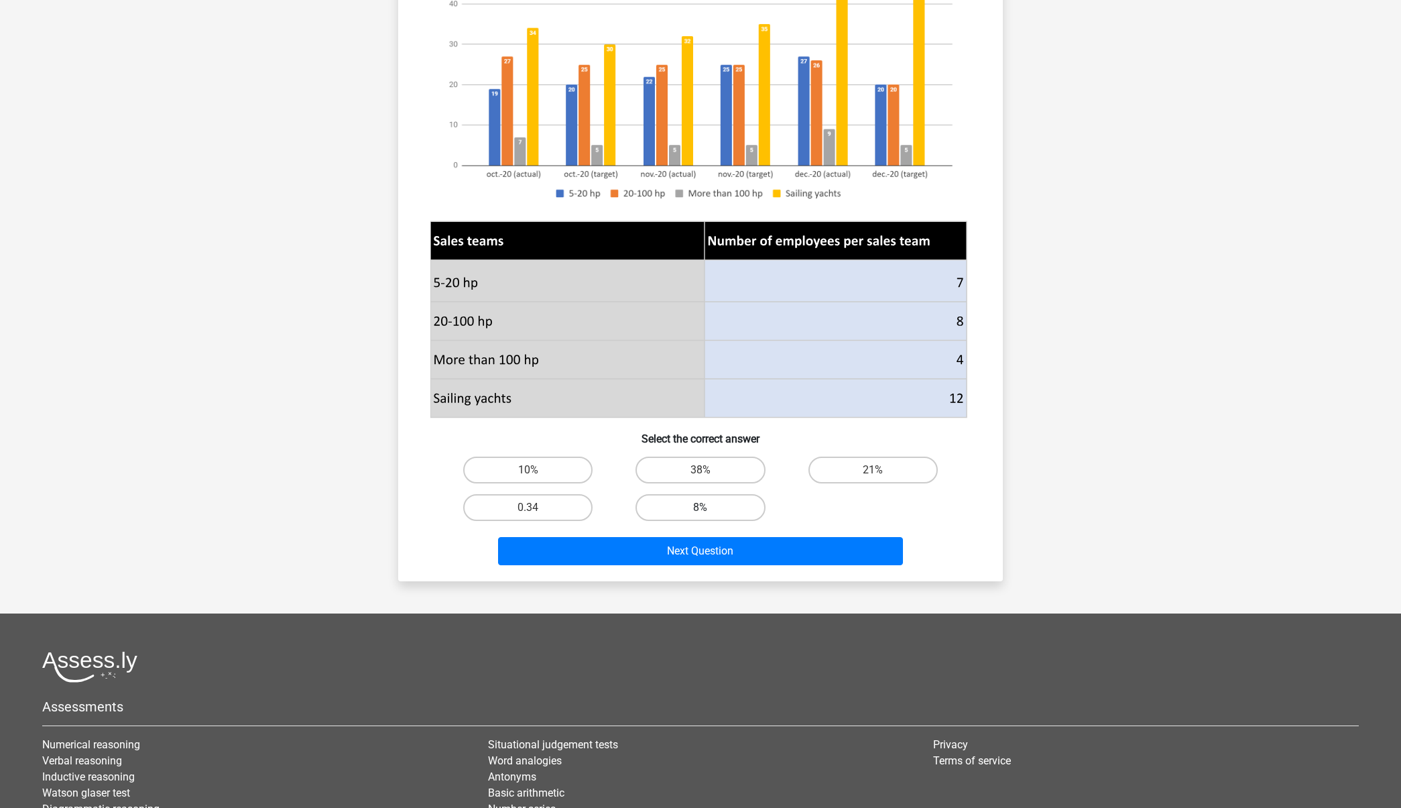
click at [659, 494] on label "8%" at bounding box center [700, 507] width 129 height 27
click at [701, 507] on input "8%" at bounding box center [705, 511] width 9 height 9
radio input "true"
click at [662, 576] on div "The sales team of the sailing yachts has done a market research which shows the…" at bounding box center [700, 191] width 605 height 780
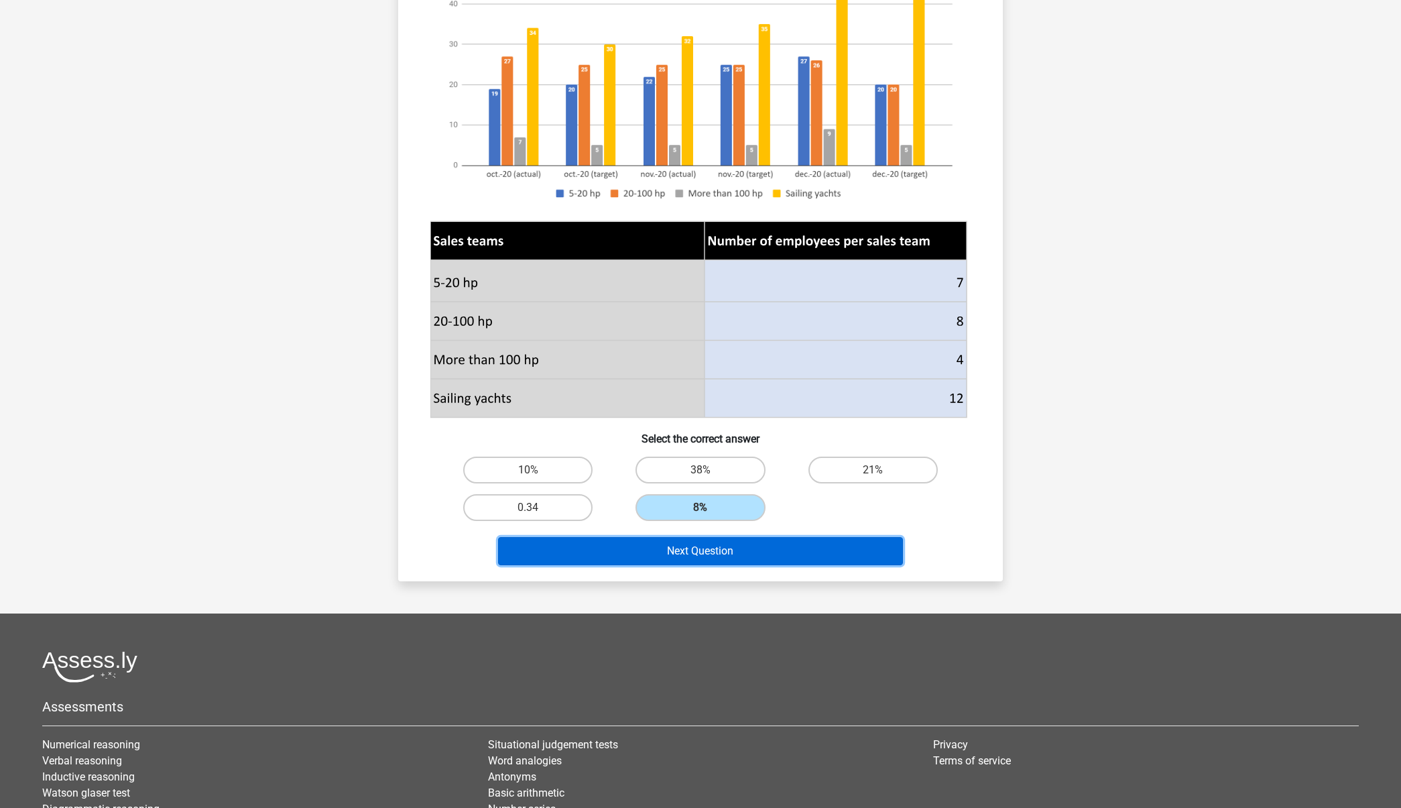
click at [662, 550] on button "Next Question" at bounding box center [701, 551] width 406 height 28
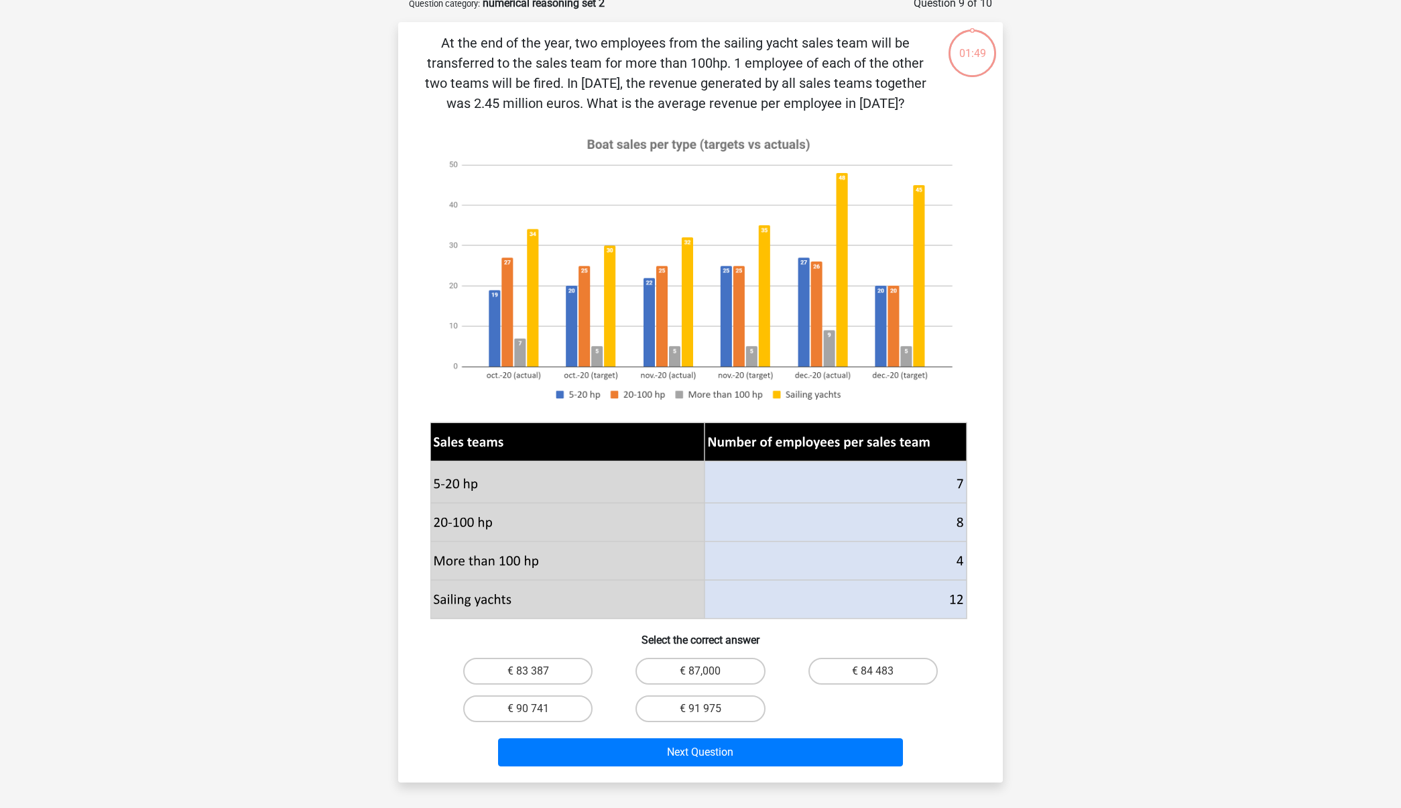
scroll to position [67, 0]
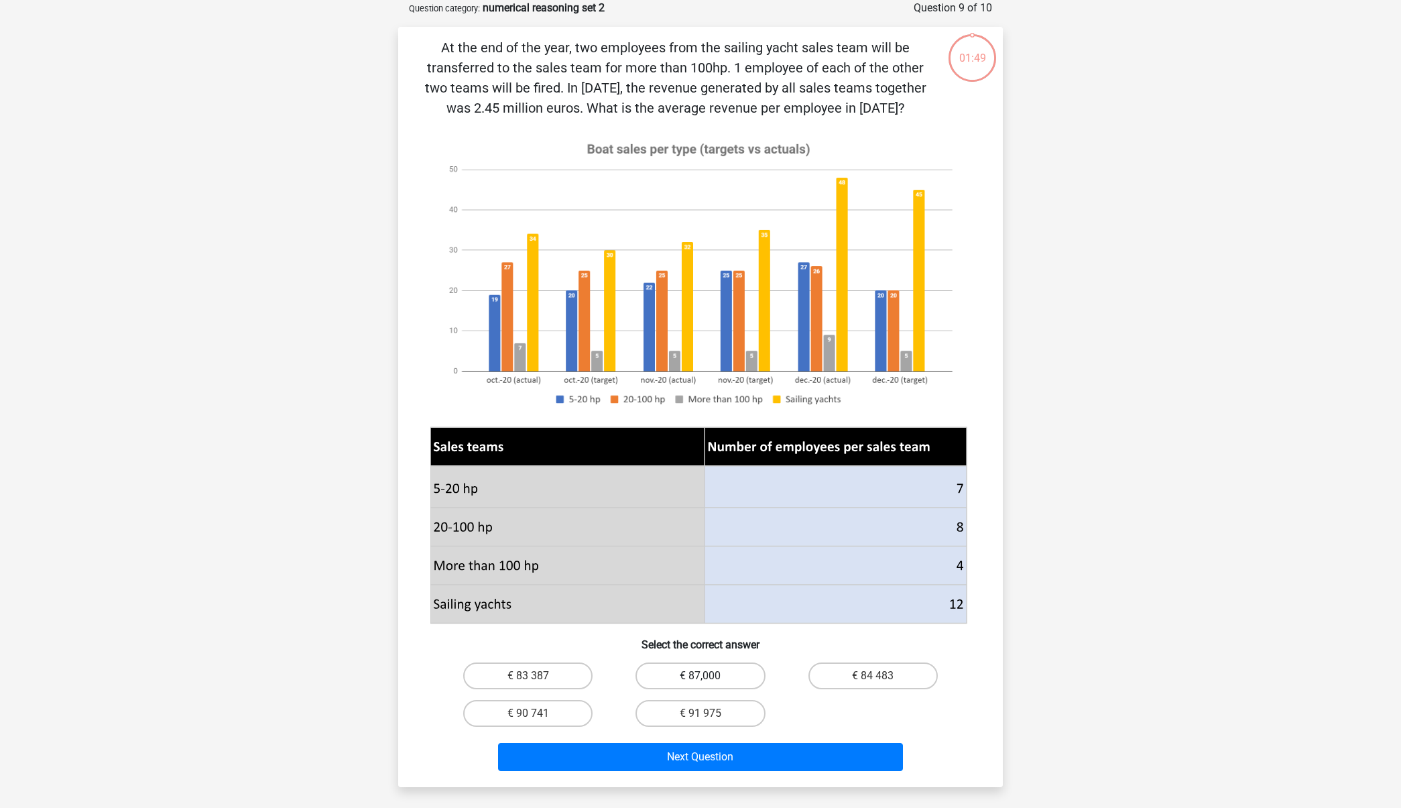
click at [676, 689] on label "€ 87,000" at bounding box center [700, 675] width 129 height 27
click at [701, 684] on input "€ 87,000" at bounding box center [705, 680] width 9 height 9
radio input "true"
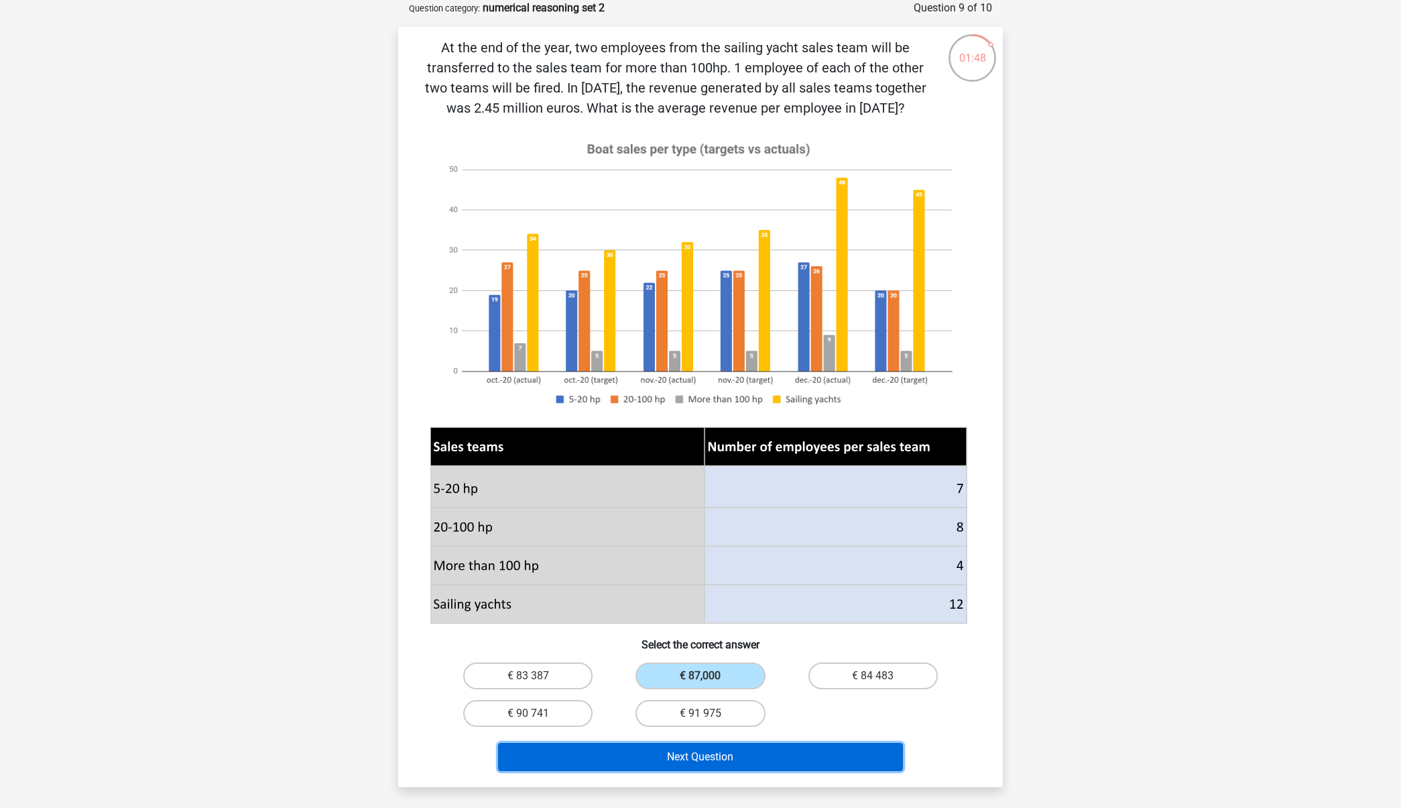
click at [705, 771] on button "Next Question" at bounding box center [701, 757] width 406 height 28
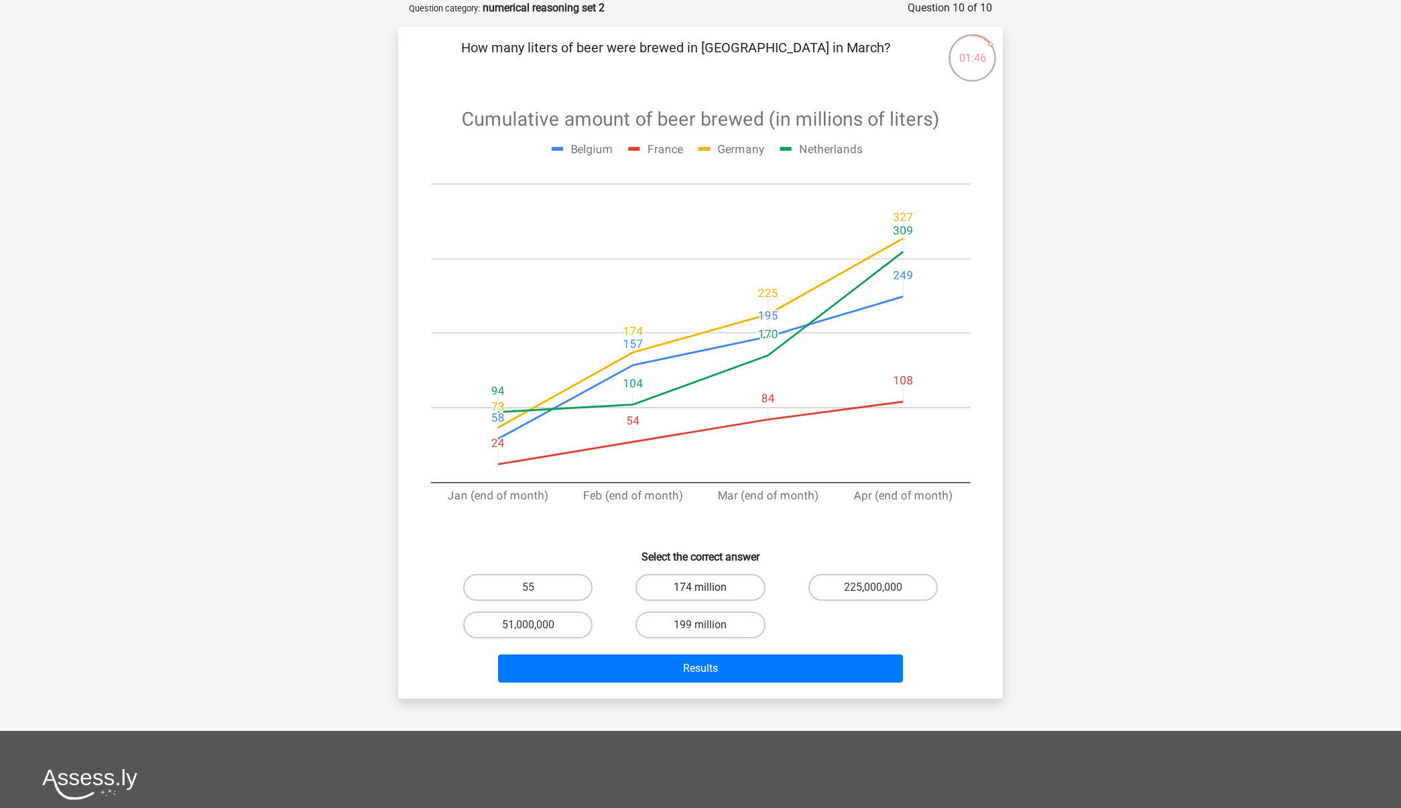
click at [691, 586] on label "174 million" at bounding box center [700, 587] width 129 height 27
click at [701, 587] on input "174 million" at bounding box center [705, 591] width 9 height 9
radio input "true"
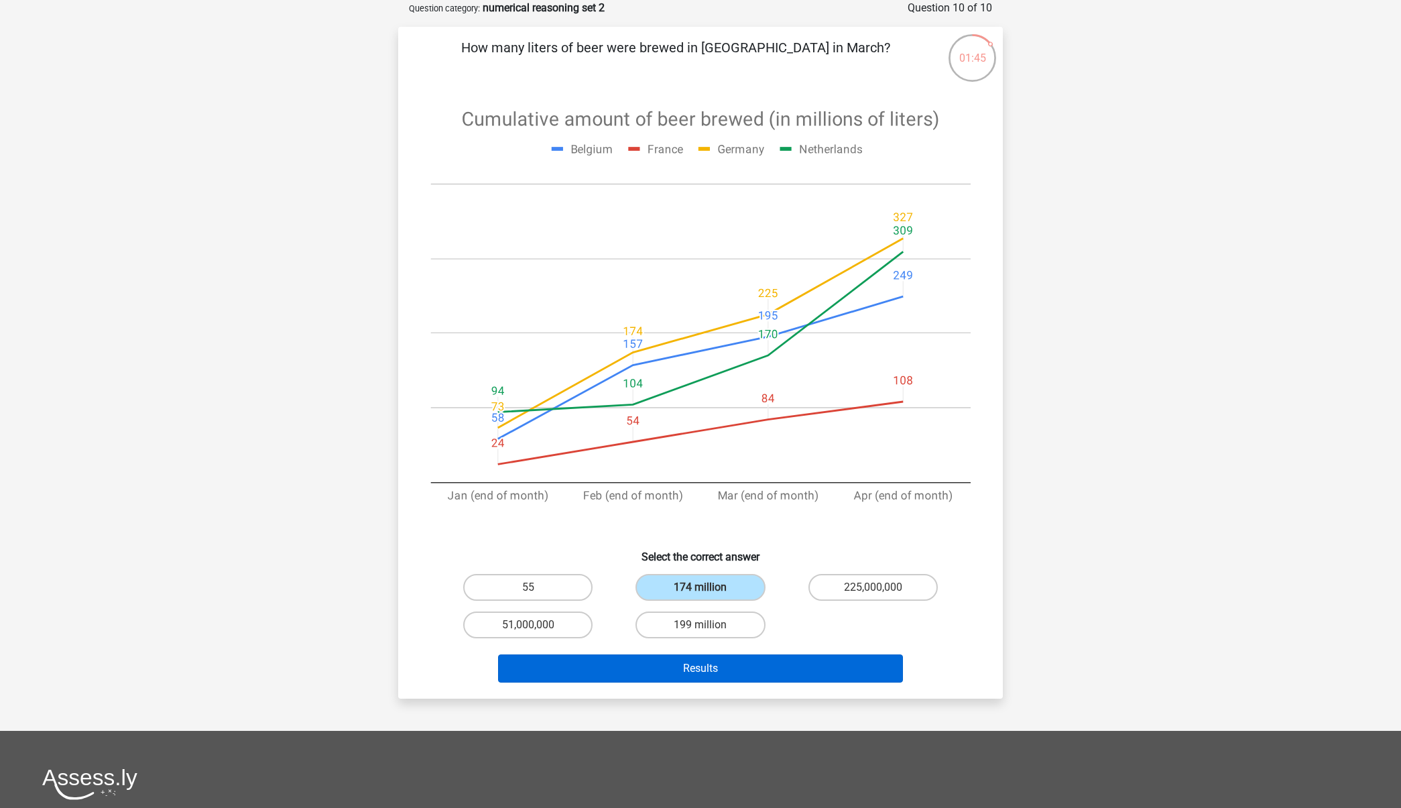
drag, startPoint x: 696, startPoint y: 641, endPoint x: 712, endPoint y: 662, distance: 26.3
click at [704, 652] on div "How many liters of beer were brewed in Germany in March? Select the correct ans…" at bounding box center [701, 363] width 594 height 650
click at [718, 674] on button "Results" at bounding box center [701, 668] width 406 height 28
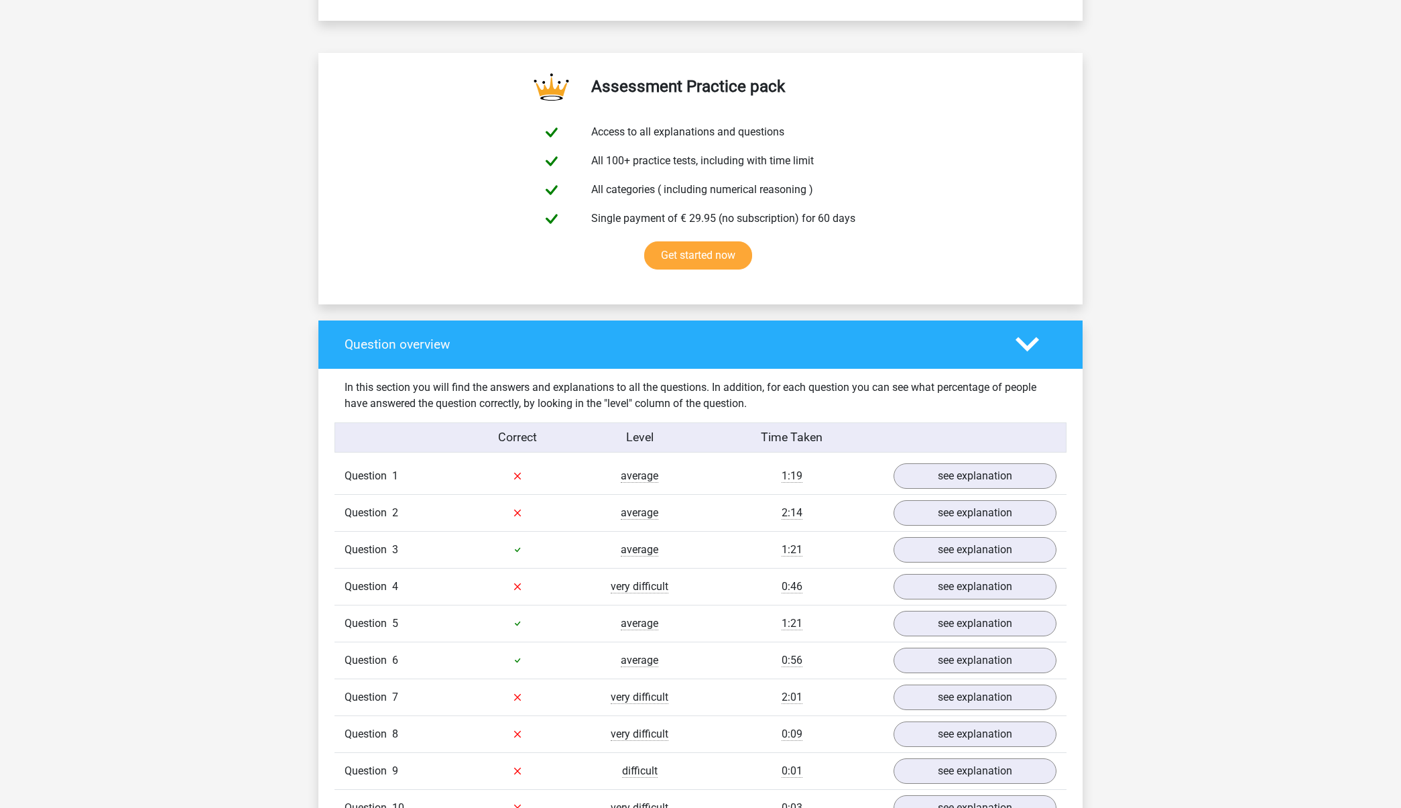
scroll to position [851, 0]
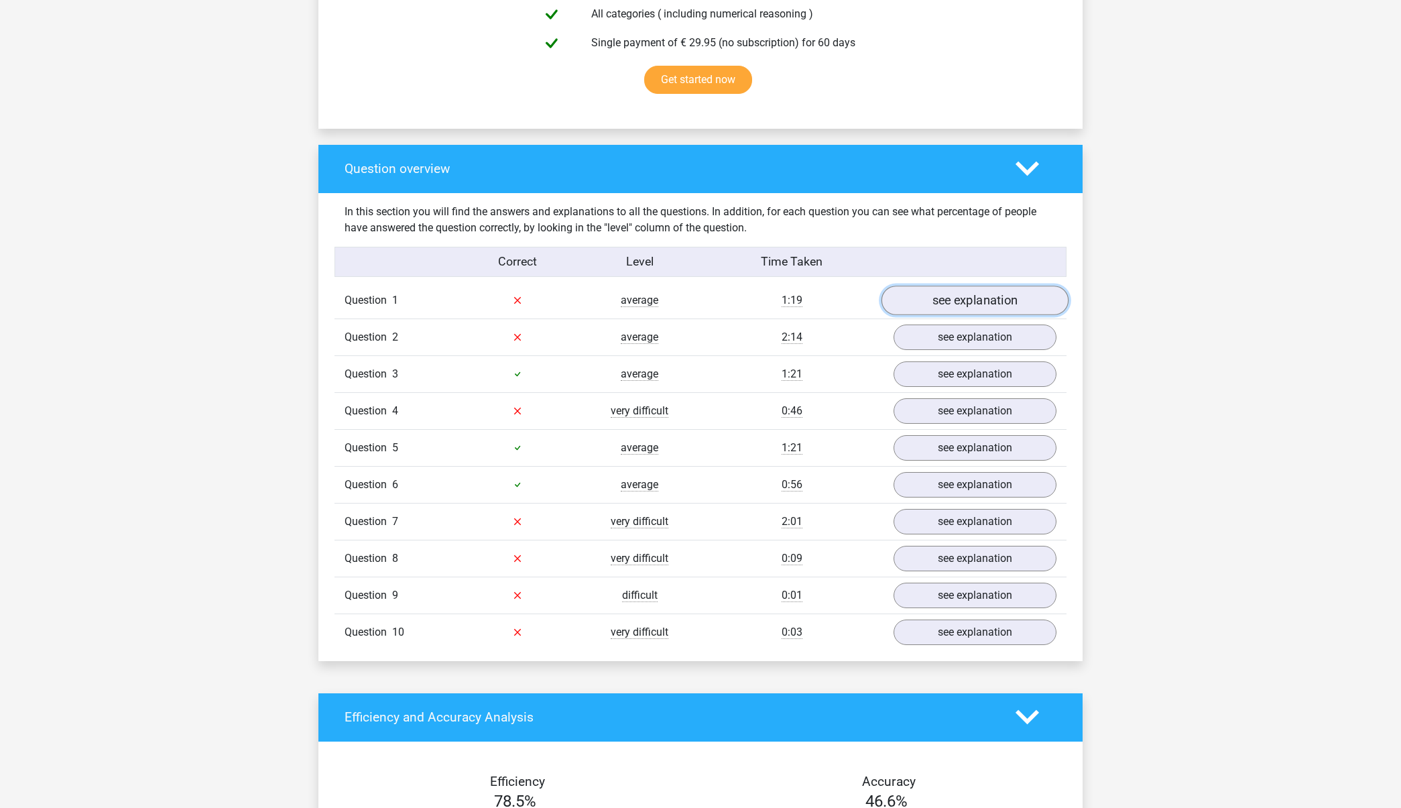
click at [975, 301] on link "see explanation" at bounding box center [975, 300] width 187 height 29
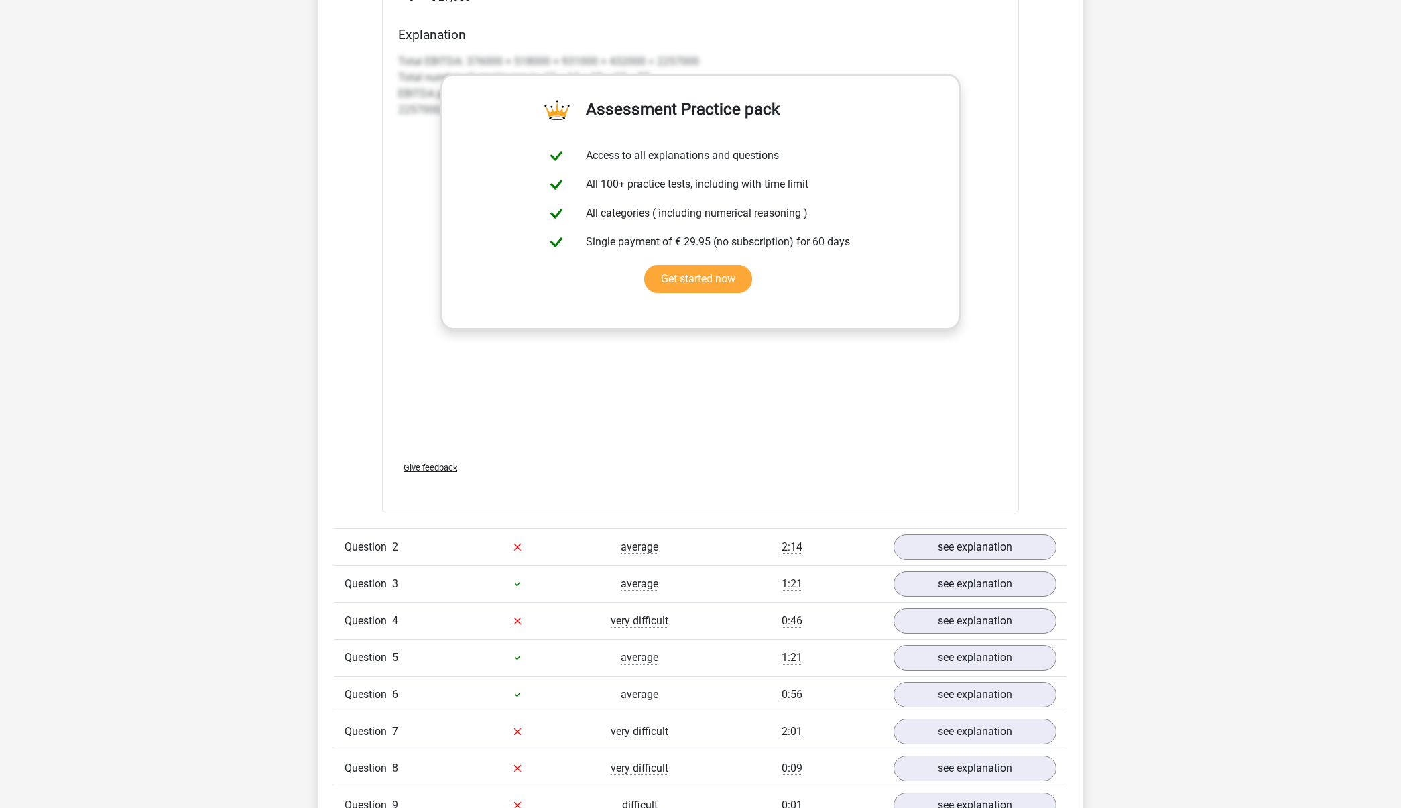
scroll to position [1819, 0]
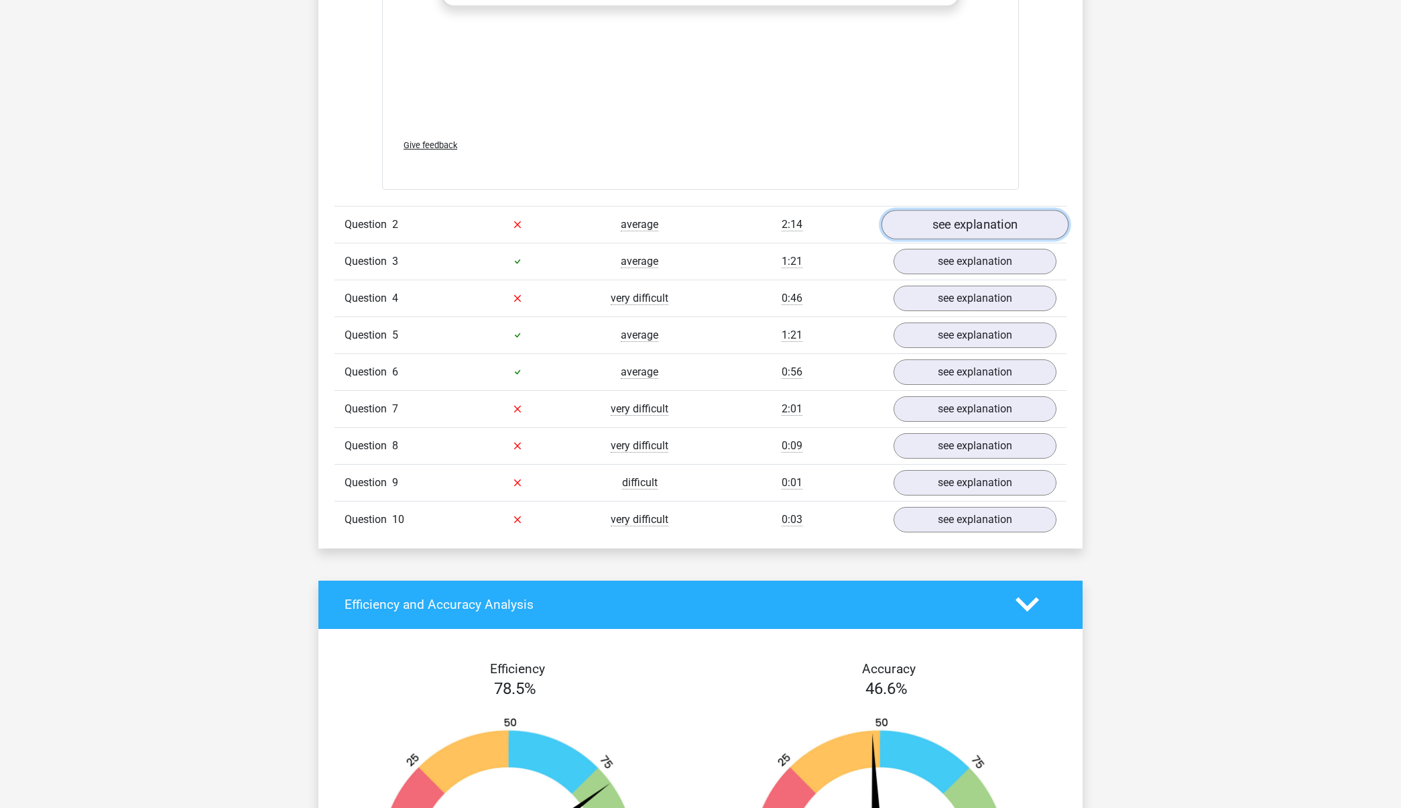
click at [967, 217] on link "see explanation" at bounding box center [975, 224] width 187 height 29
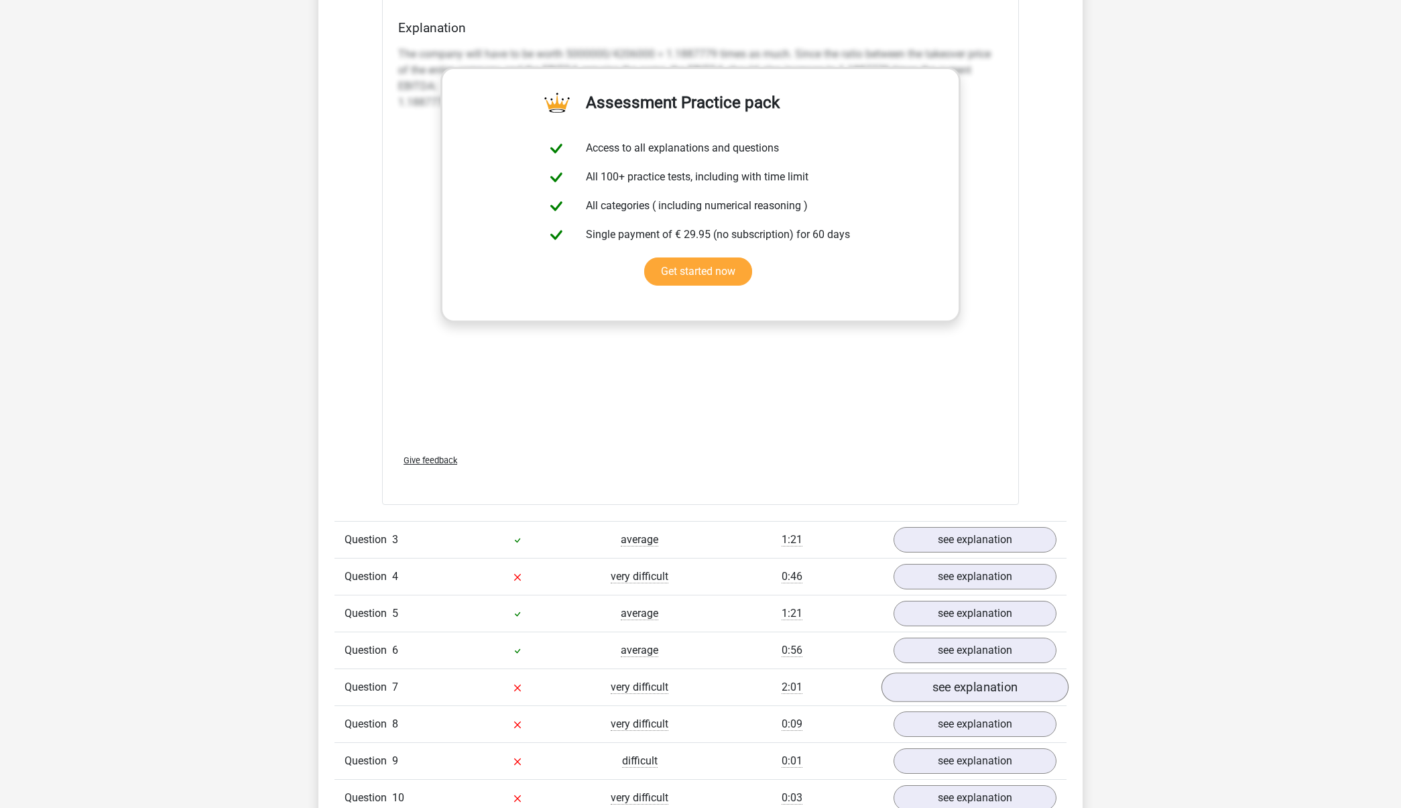
scroll to position [2585, 0]
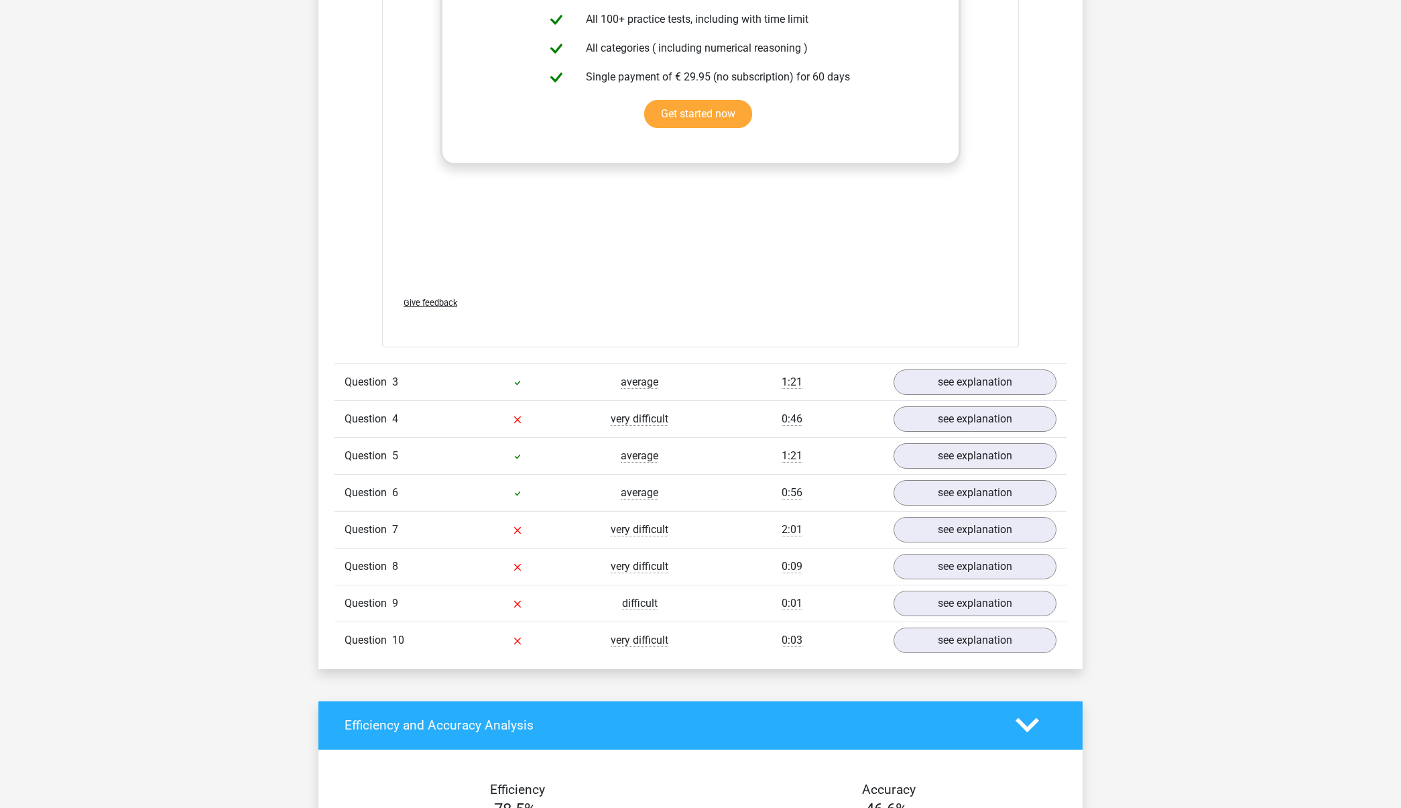
click at [907, 401] on div "Question 4 very difficult 0:46 see explanation" at bounding box center [701, 418] width 732 height 37
click at [924, 377] on link "see explanation" at bounding box center [975, 381] width 187 height 29
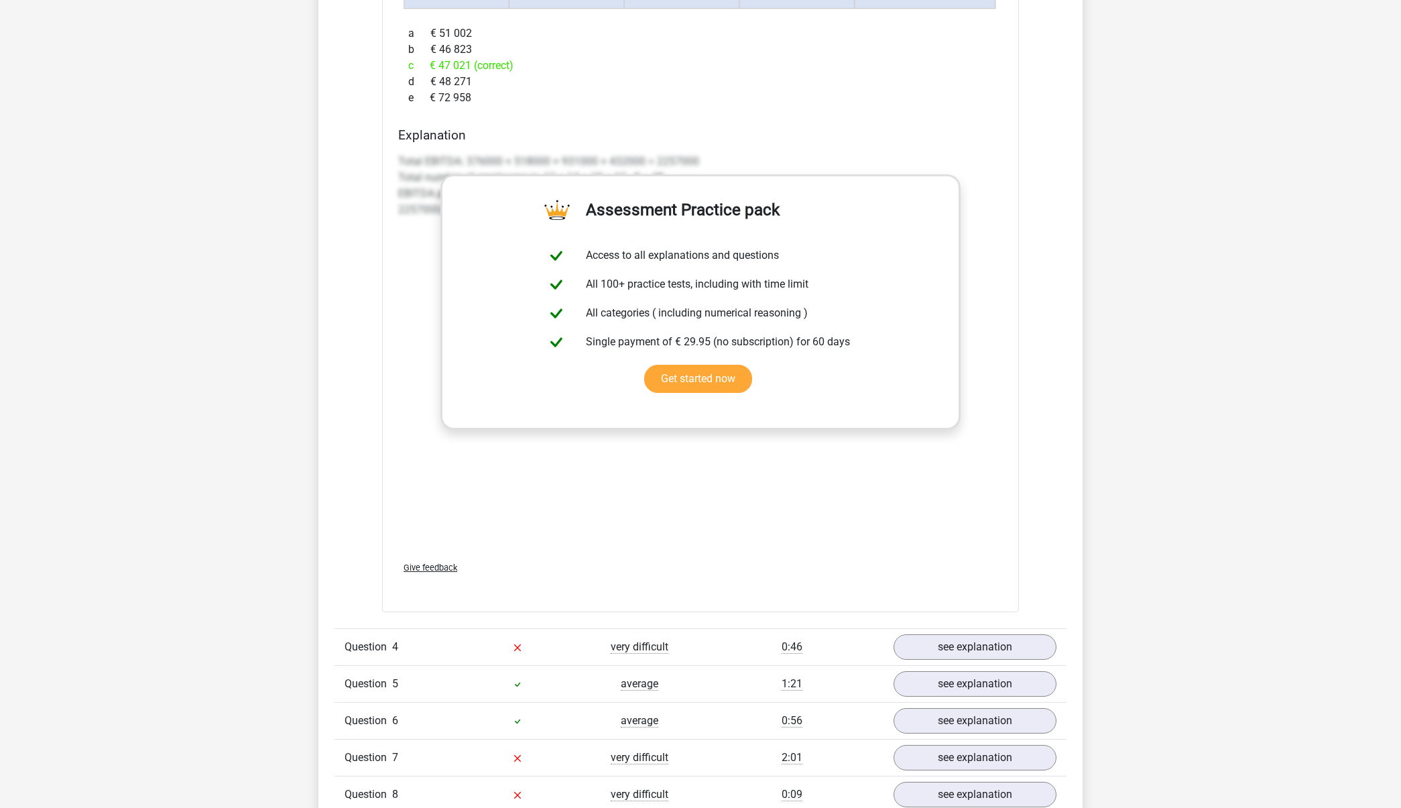
scroll to position [3239, 0]
